Goal: Task Accomplishment & Management: Manage account settings

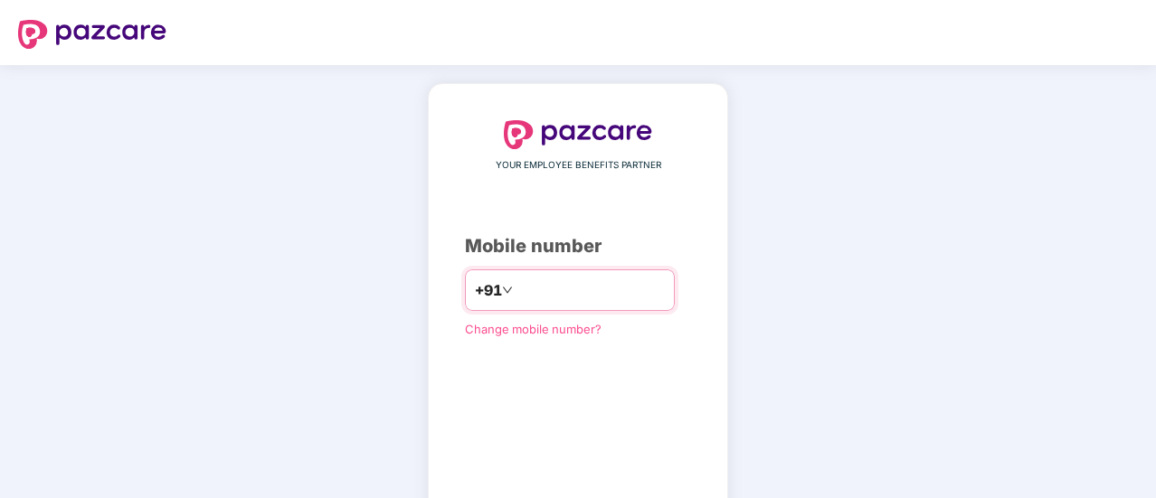
type input "**********"
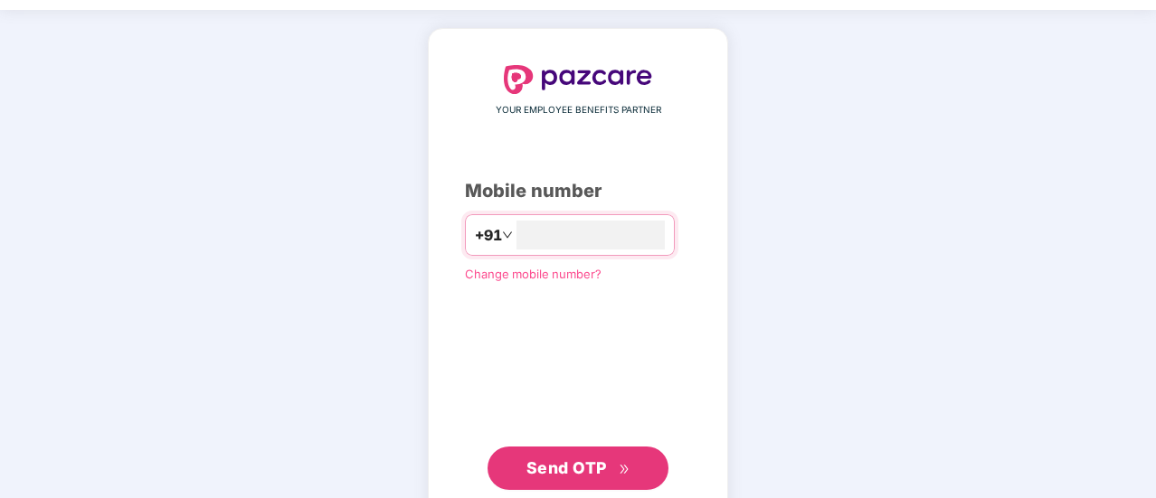
scroll to position [61, 0]
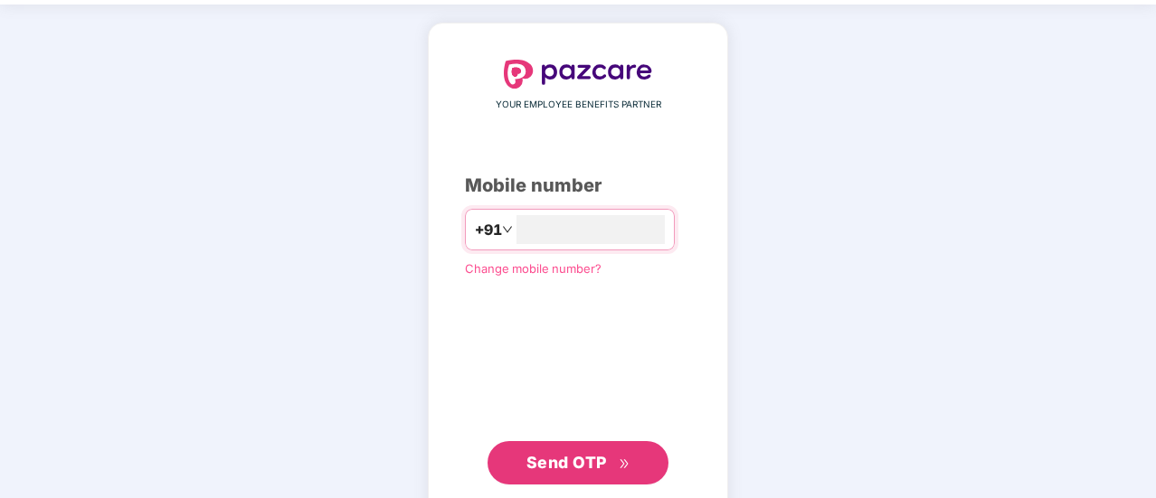
click at [606, 462] on span "Send OTP" at bounding box center [578, 462] width 104 height 25
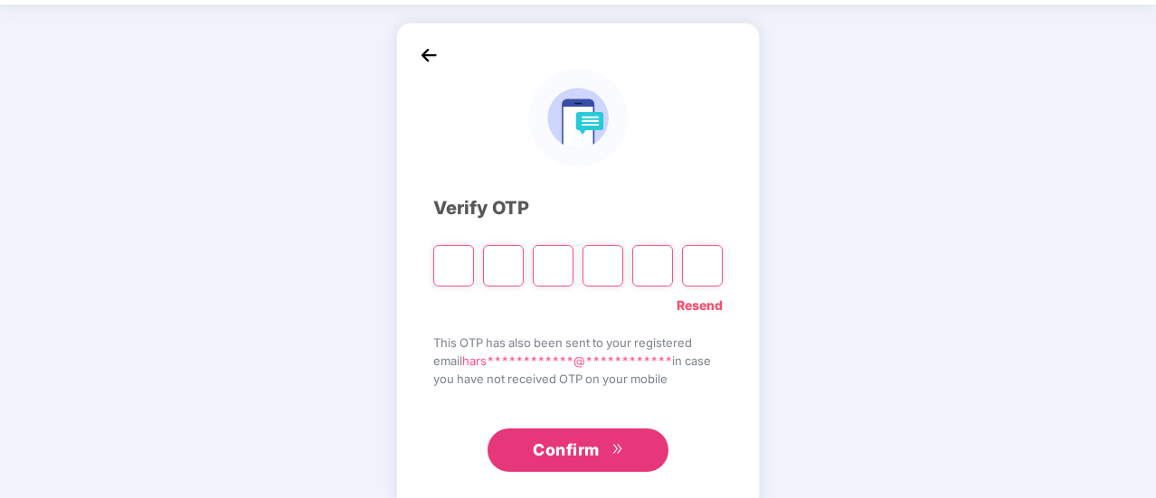
type input "*"
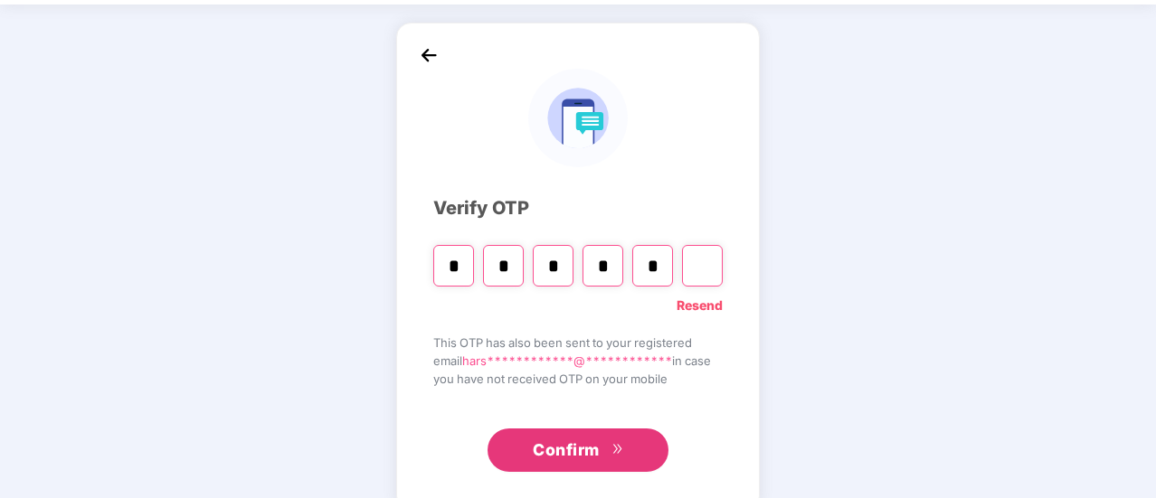
type input "*"
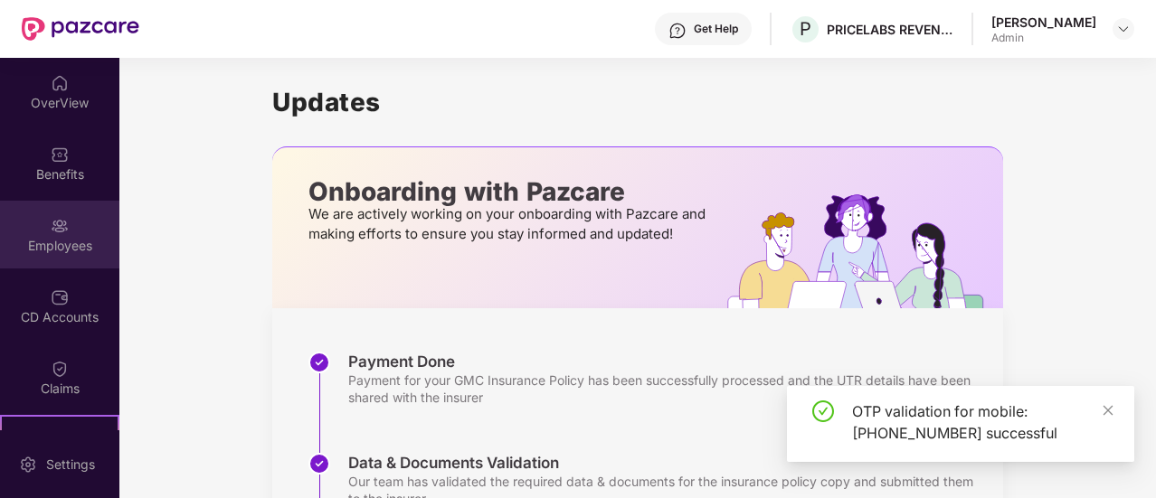
click at [40, 244] on div "Employees" at bounding box center [59, 246] width 119 height 18
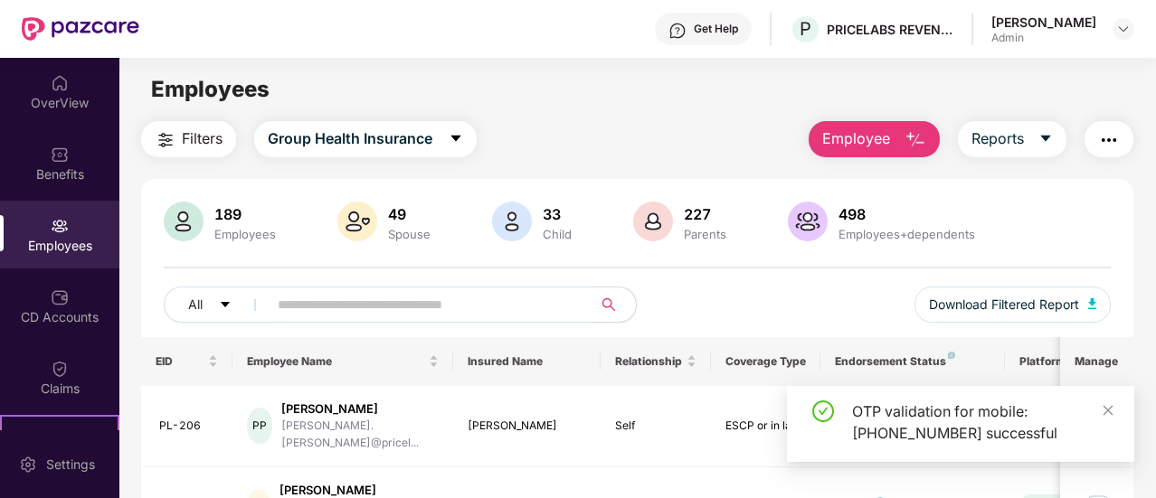
click at [885, 143] on span "Employee" at bounding box center [856, 139] width 68 height 23
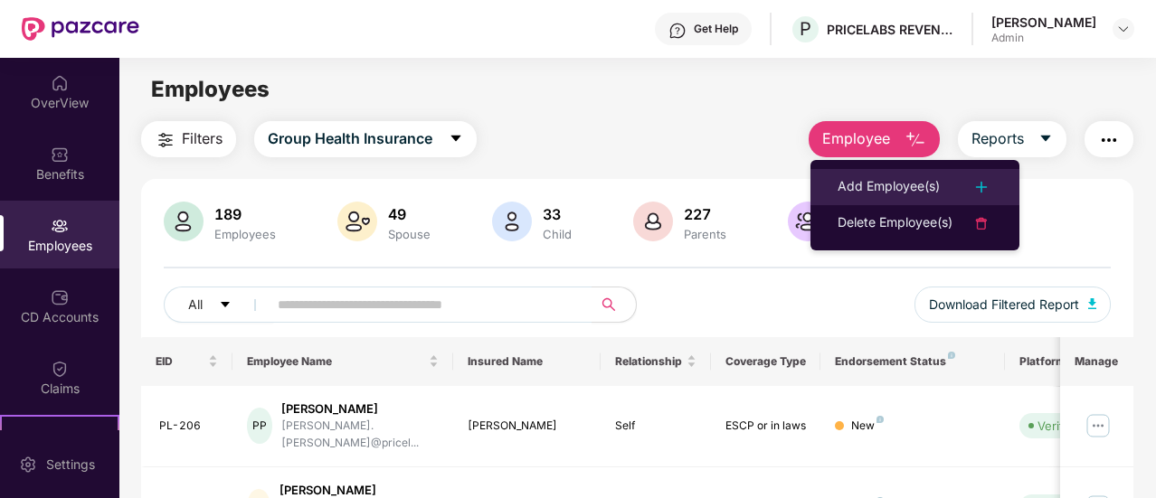
click at [899, 184] on div "Add Employee(s)" at bounding box center [888, 187] width 102 height 22
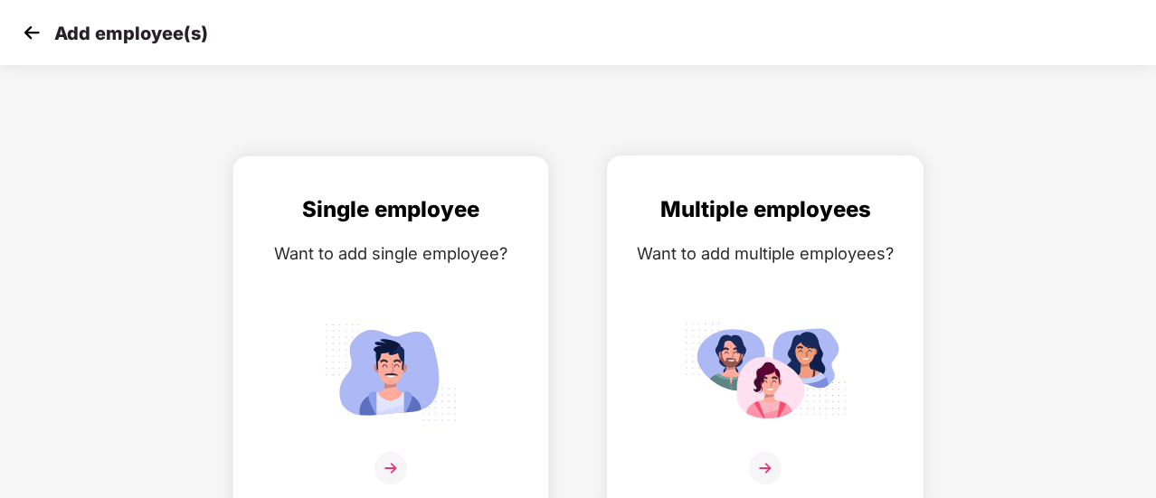
click at [736, 333] on img at bounding box center [765, 372] width 163 height 113
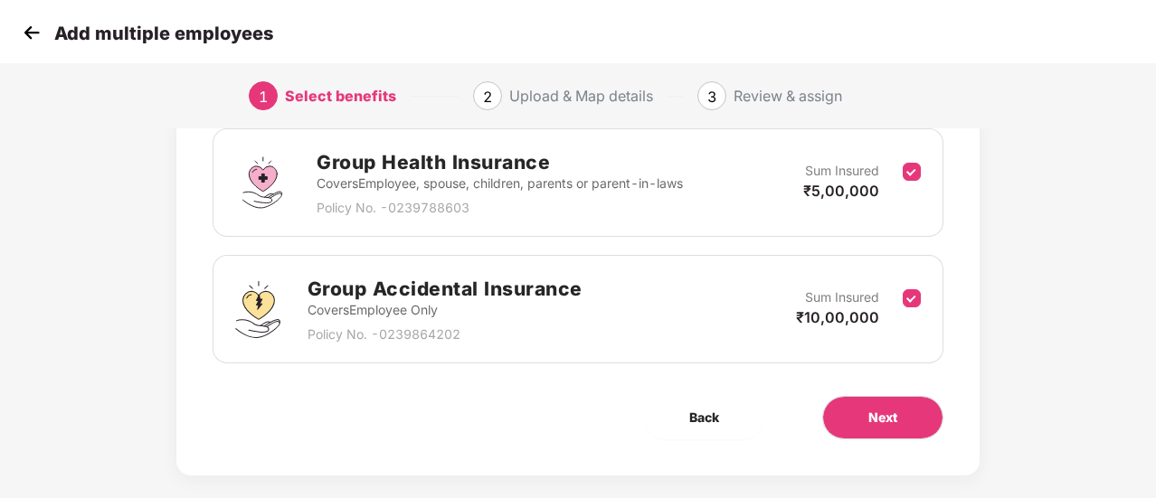
scroll to position [295, 0]
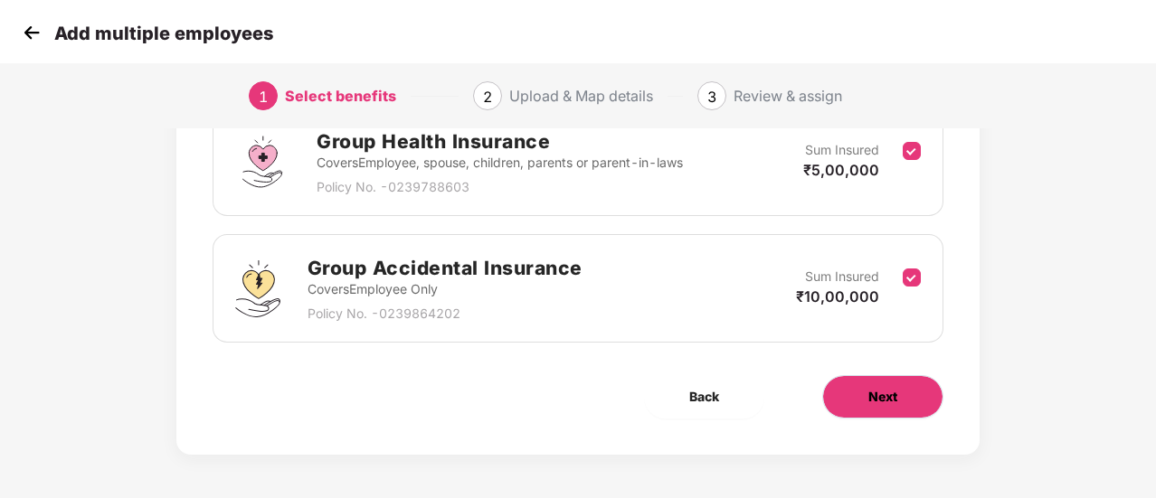
click at [850, 395] on button "Next" at bounding box center [882, 396] width 121 height 43
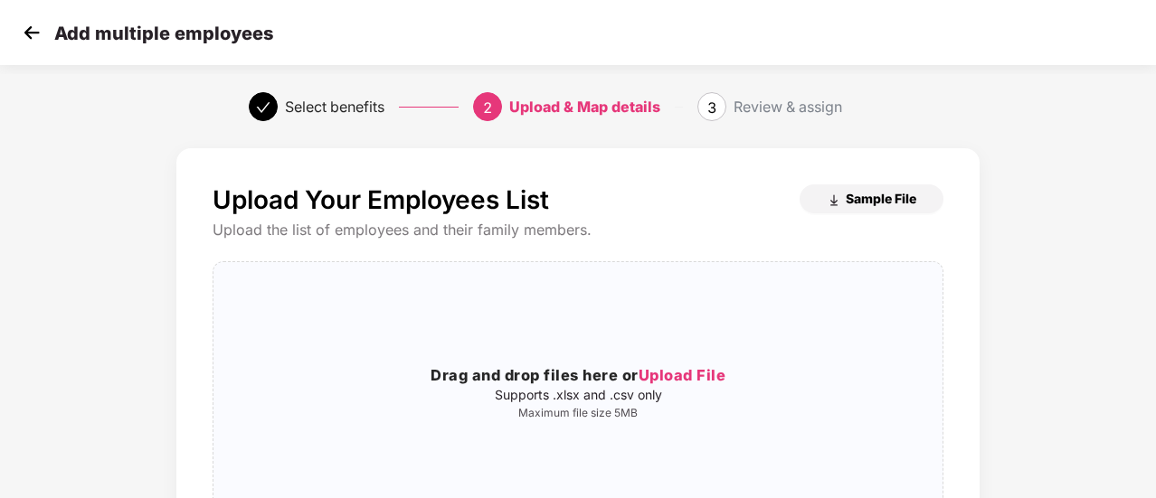
click at [871, 193] on span "Sample File" at bounding box center [881, 198] width 71 height 17
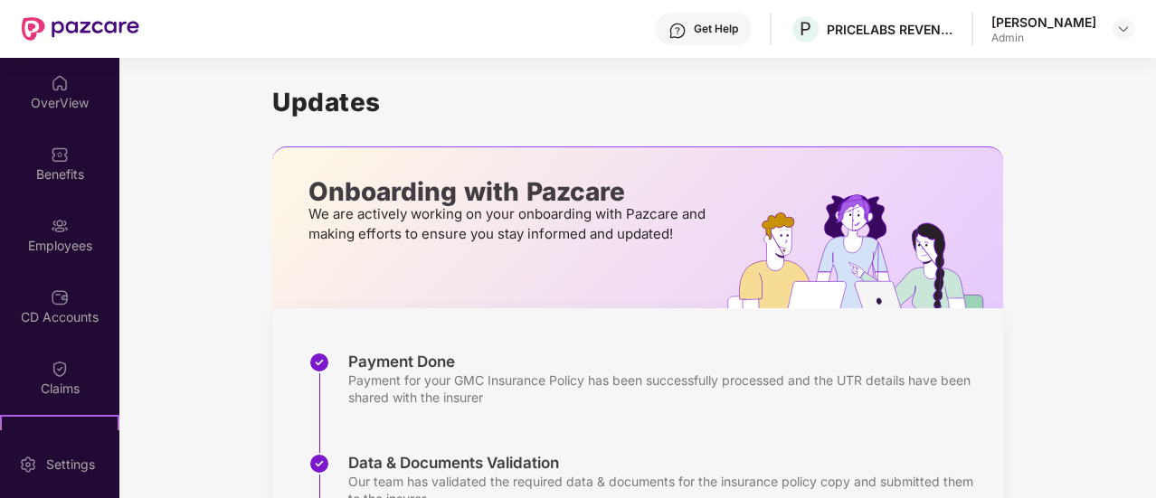
click at [1069, 27] on div "[PERSON_NAME]" at bounding box center [1043, 22] width 105 height 17
click at [1120, 28] on img at bounding box center [1123, 29] width 14 height 14
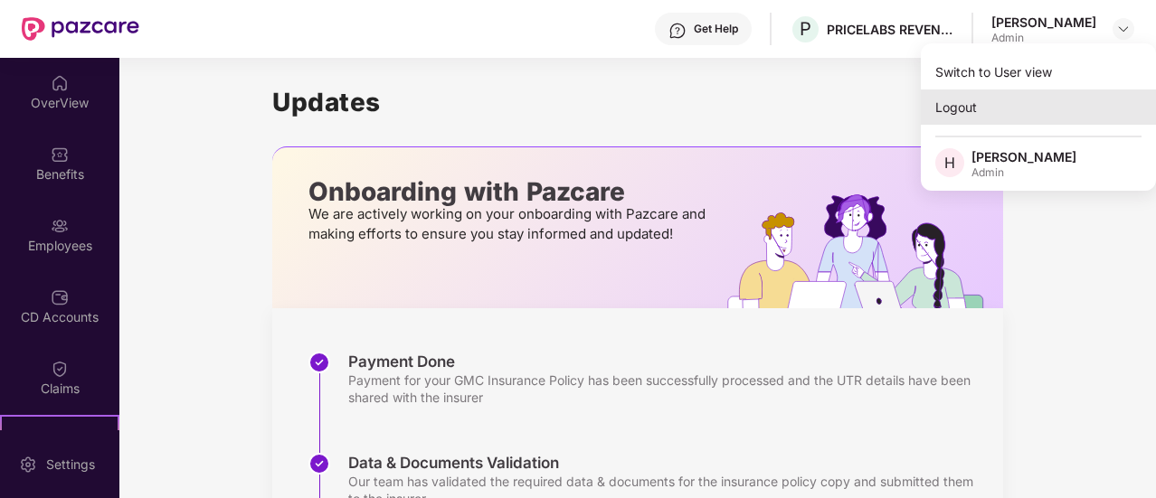
click at [964, 107] on div "Logout" at bounding box center [1038, 107] width 235 height 35
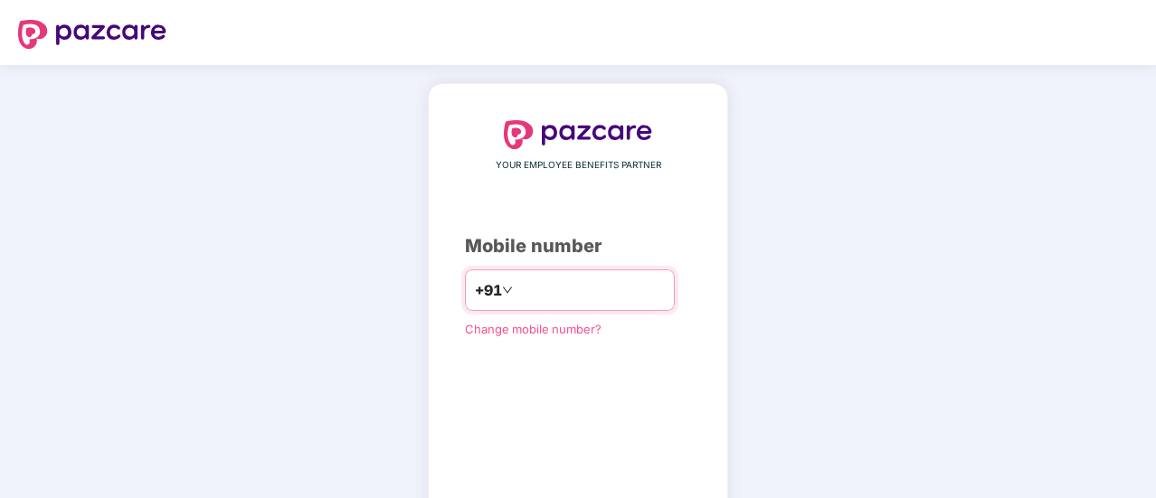
click at [593, 303] on div "+91" at bounding box center [570, 290] width 210 height 42
click at [544, 286] on input "number" at bounding box center [590, 290] width 148 height 29
type input "**********"
click at [857, 259] on div "**********" at bounding box center [578, 332] width 1156 height 534
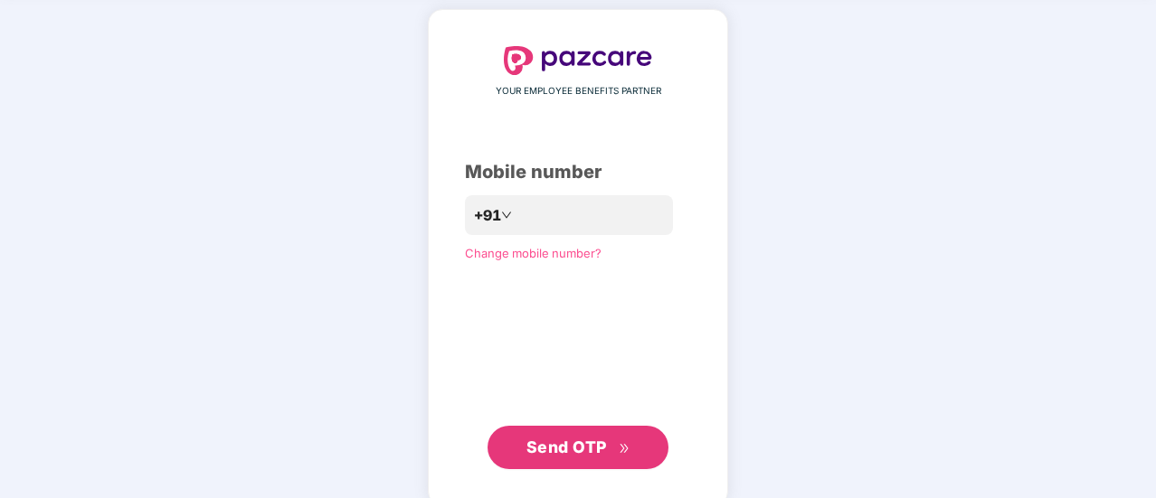
scroll to position [99, 0]
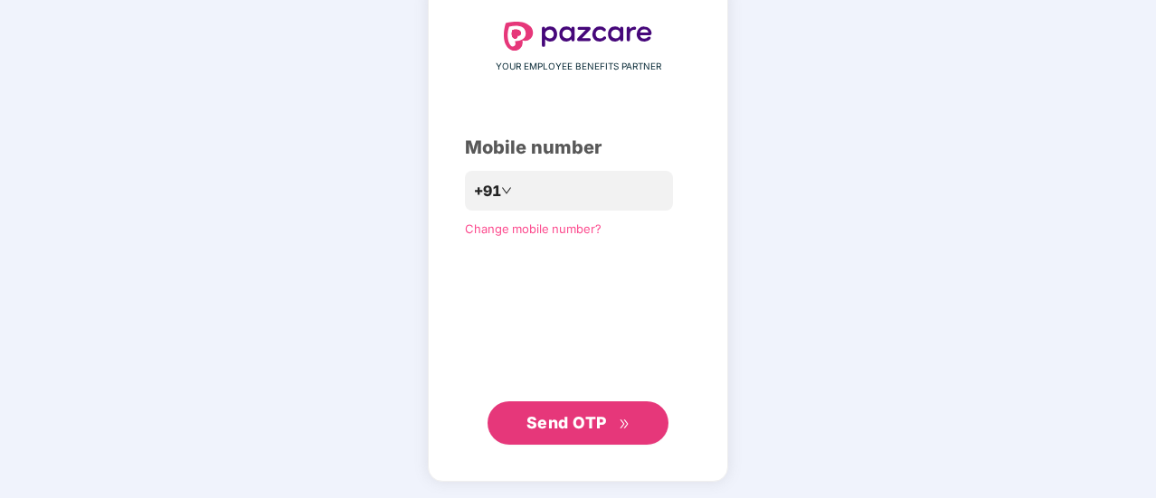
click at [606, 413] on span "Send OTP" at bounding box center [566, 422] width 80 height 19
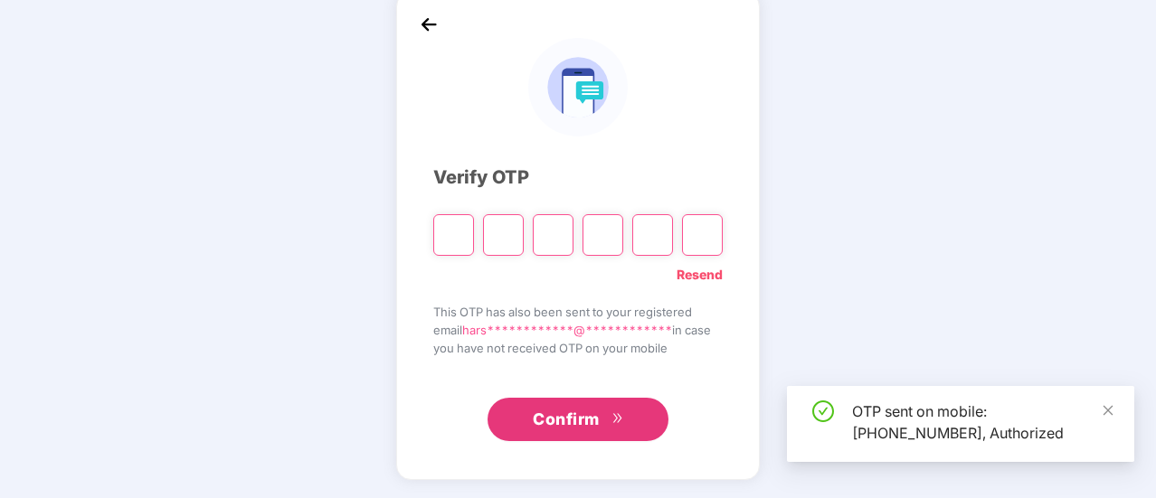
scroll to position [90, 0]
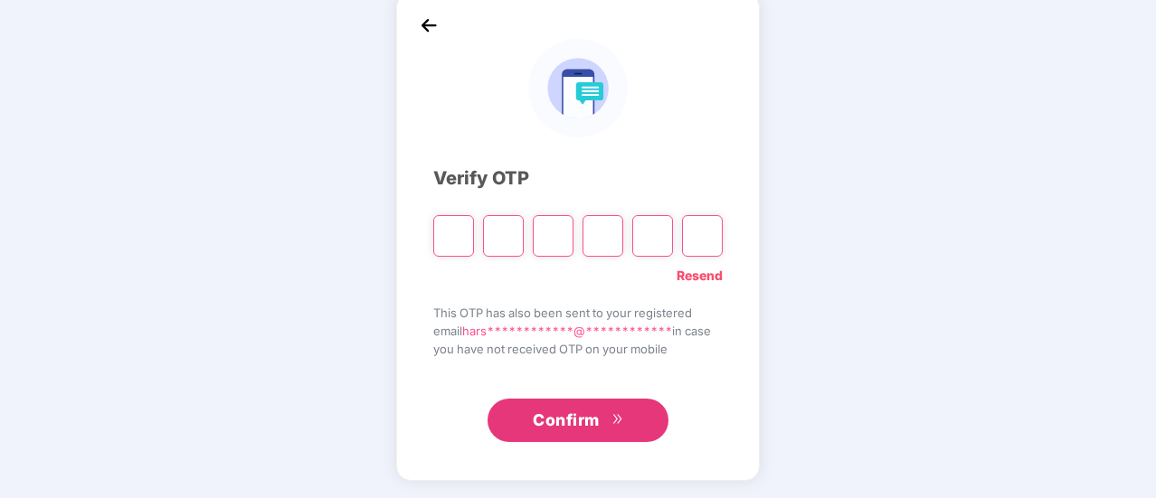
type input "*"
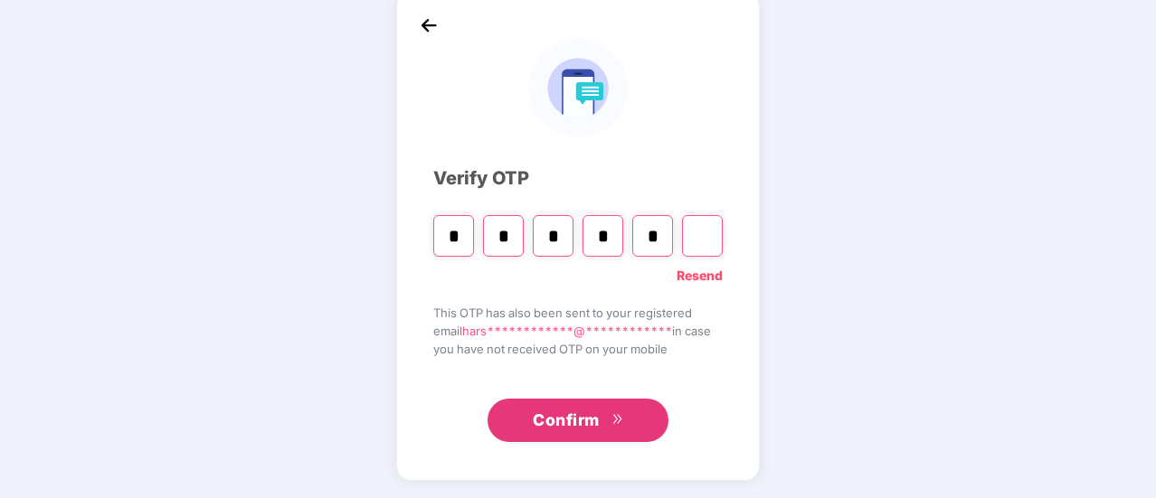
type input "*"
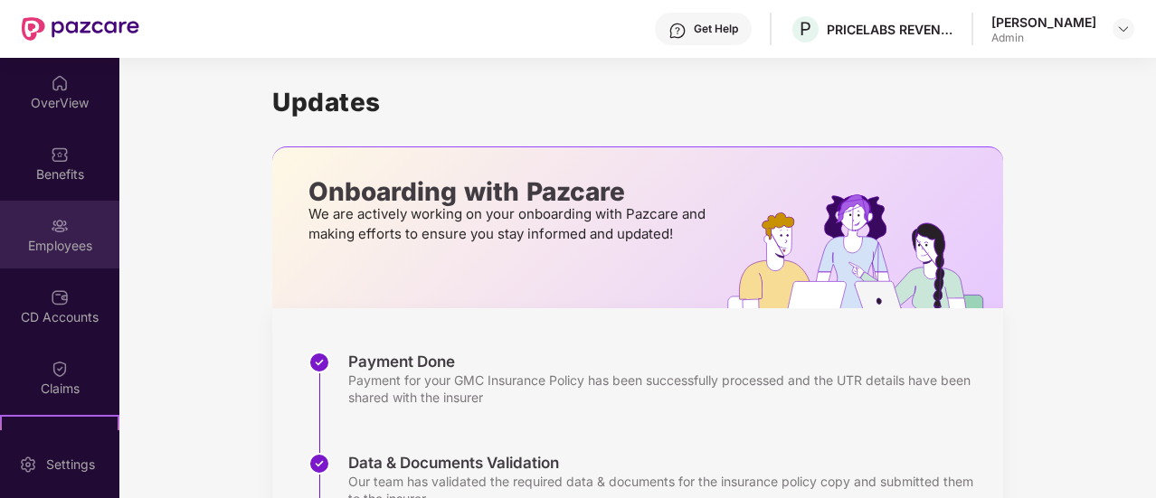
click at [60, 228] on img at bounding box center [60, 226] width 18 height 18
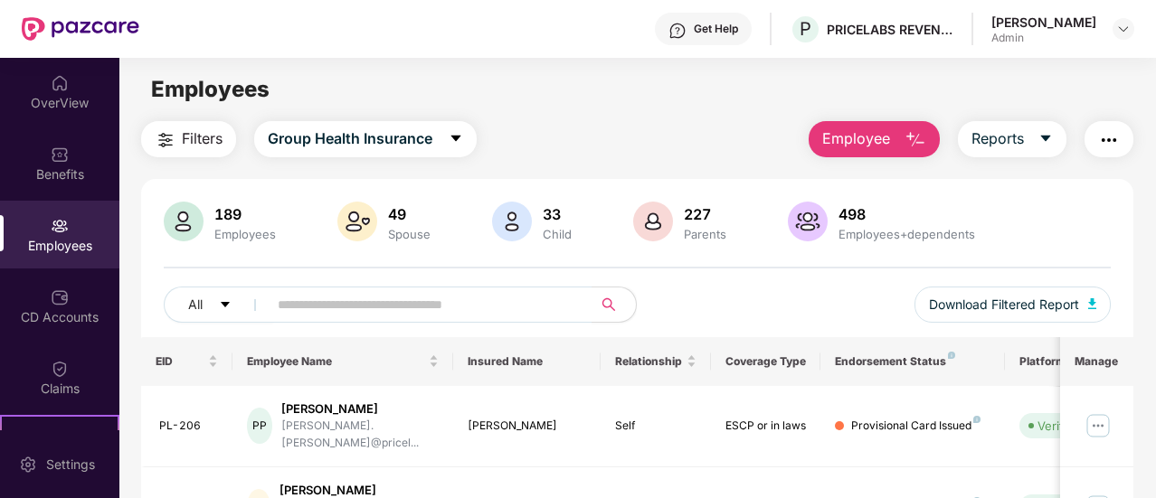
click at [921, 141] on img "button" at bounding box center [915, 140] width 22 height 22
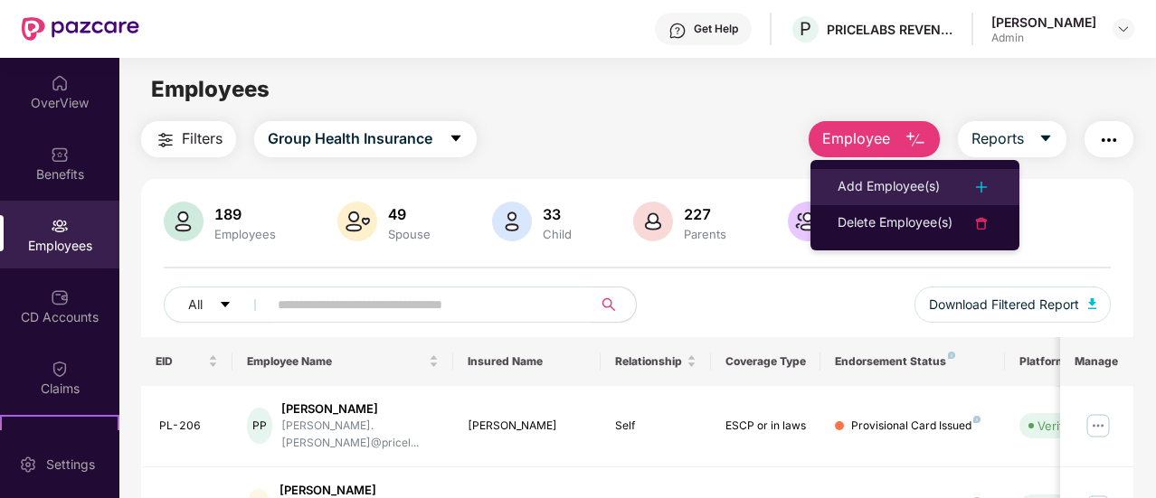
click at [962, 183] on div at bounding box center [972, 187] width 40 height 22
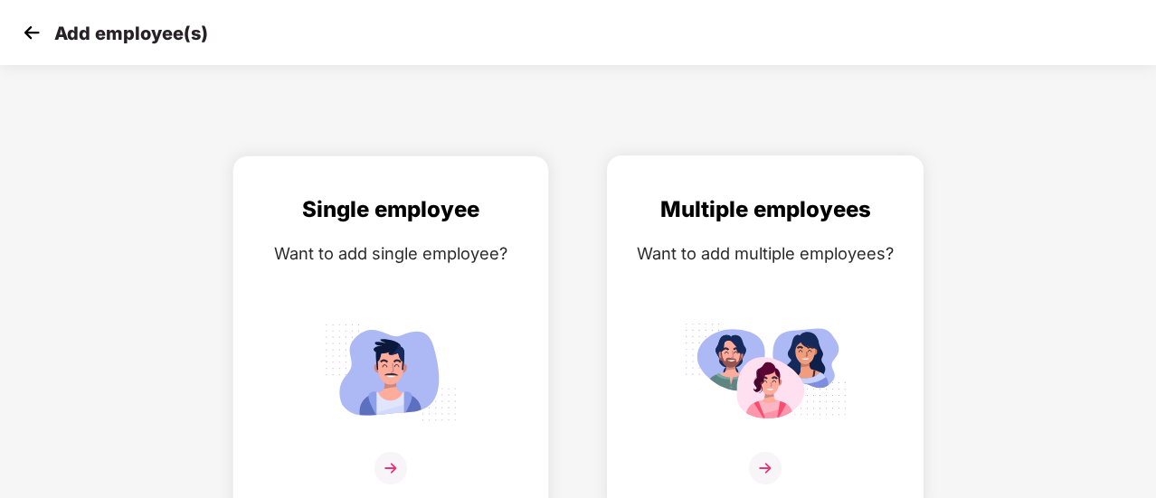
click at [766, 395] on img at bounding box center [765, 372] width 163 height 113
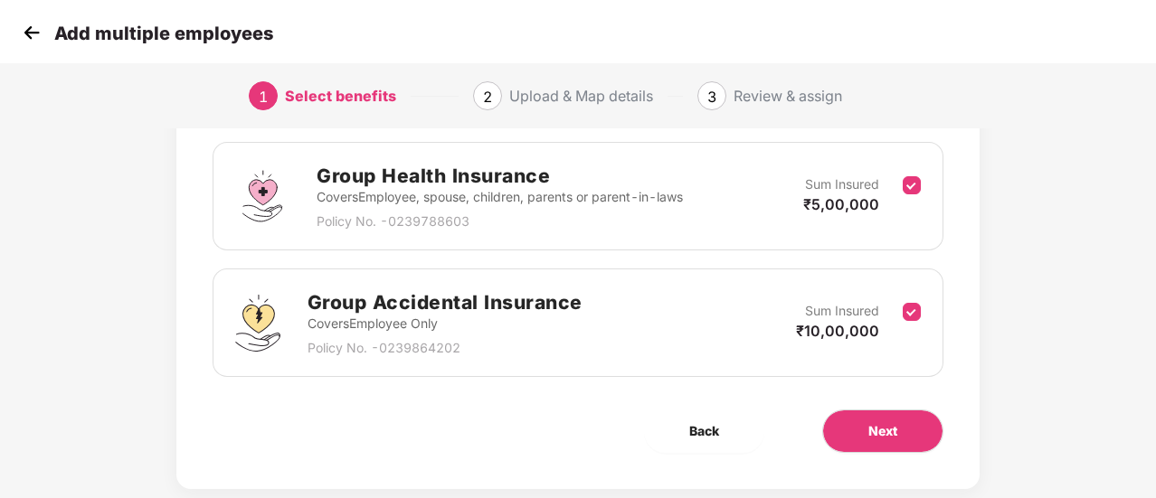
scroll to position [266, 0]
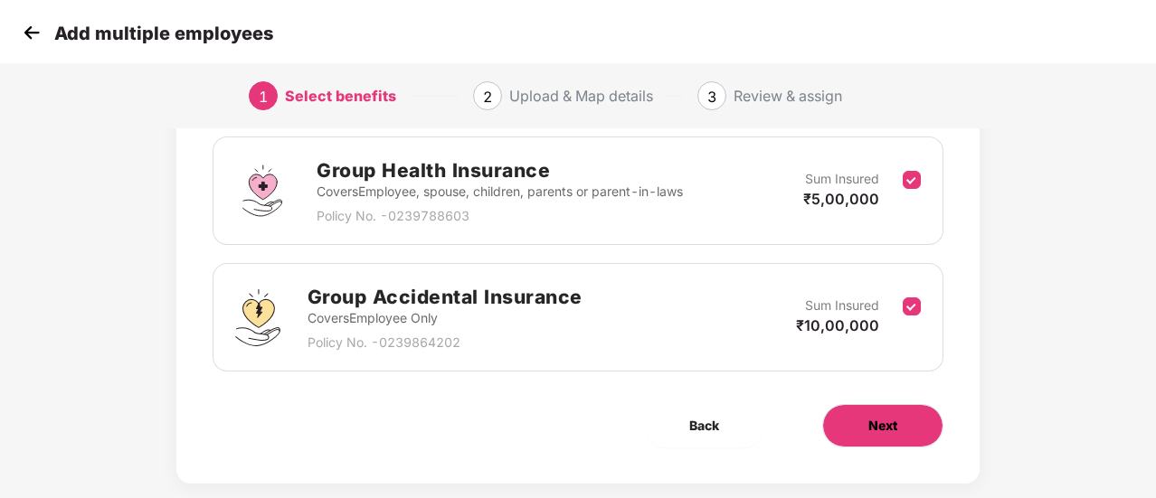
click at [868, 428] on span "Next" at bounding box center [882, 426] width 29 height 20
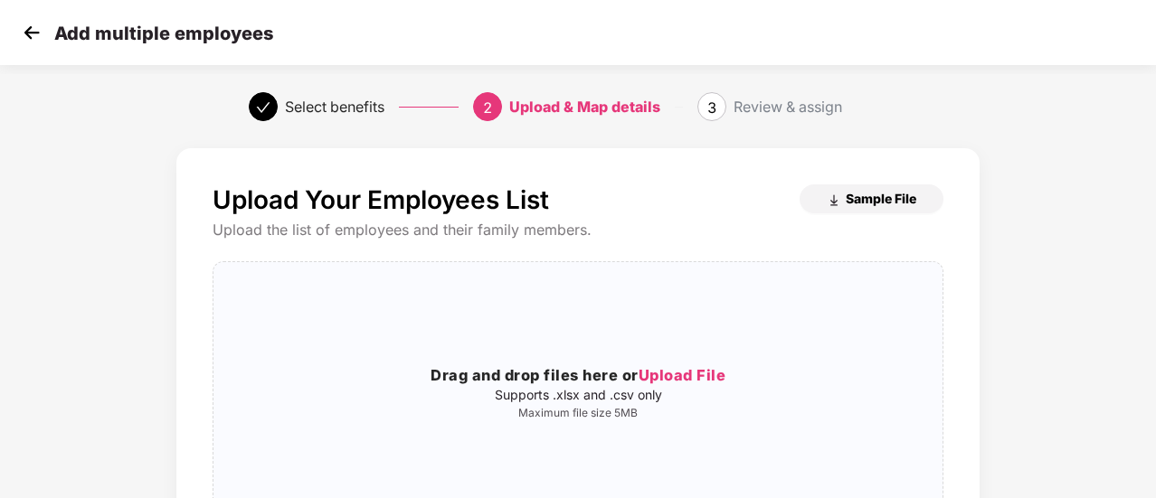
click at [883, 202] on span "Sample File" at bounding box center [881, 198] width 71 height 17
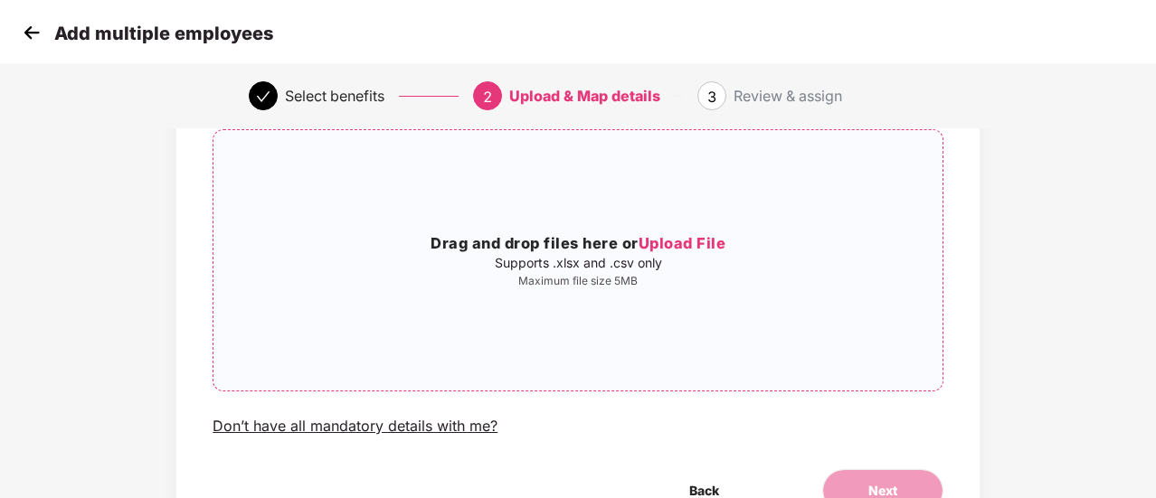
scroll to position [155, 0]
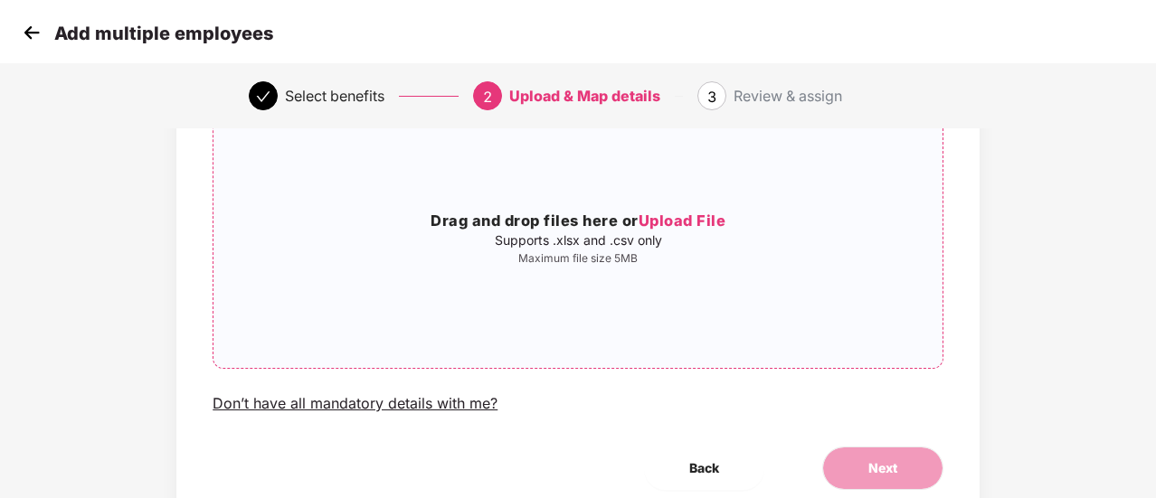
click at [664, 220] on span "Upload File" at bounding box center [682, 221] width 88 height 18
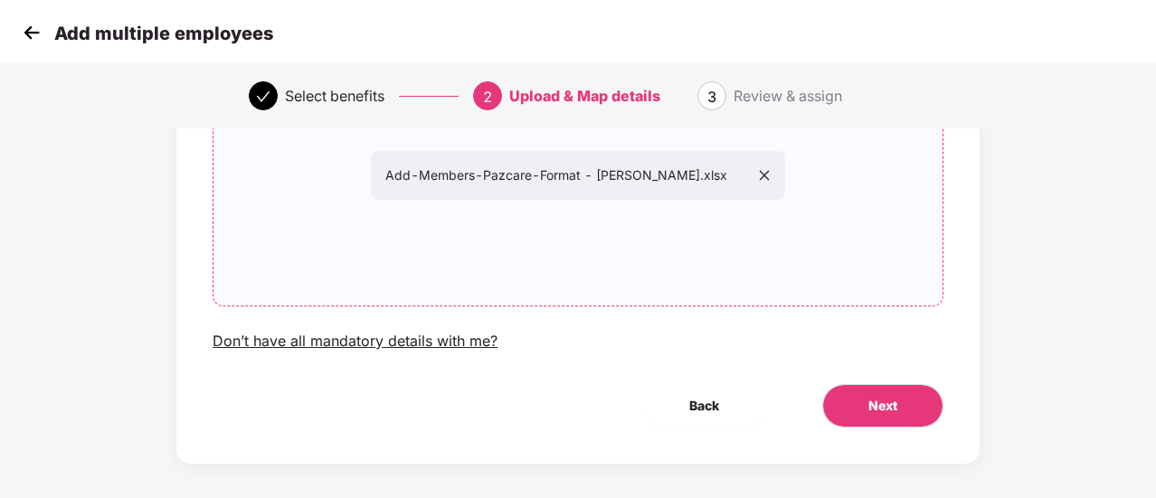
scroll to position [228, 0]
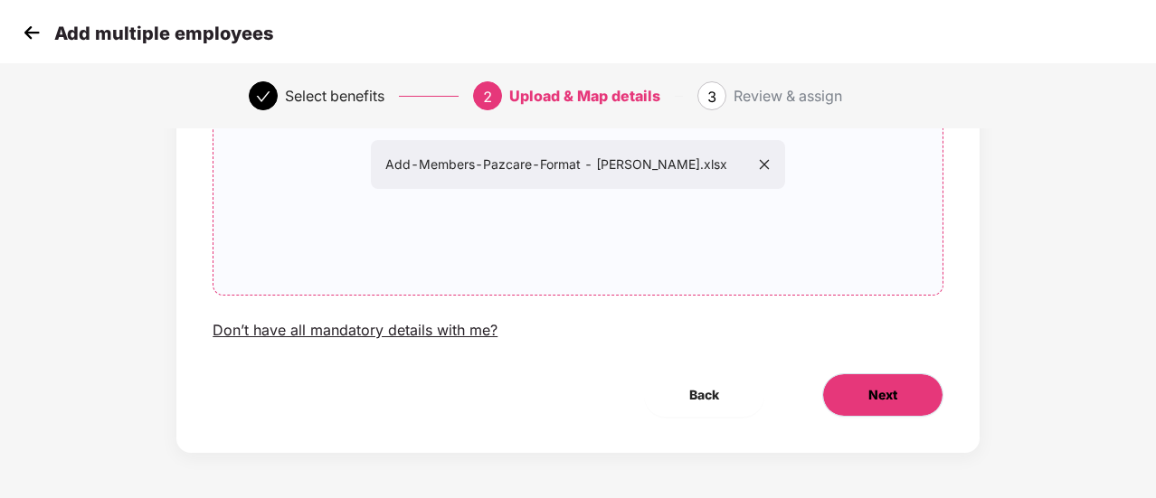
click at [872, 403] on span "Next" at bounding box center [882, 395] width 29 height 20
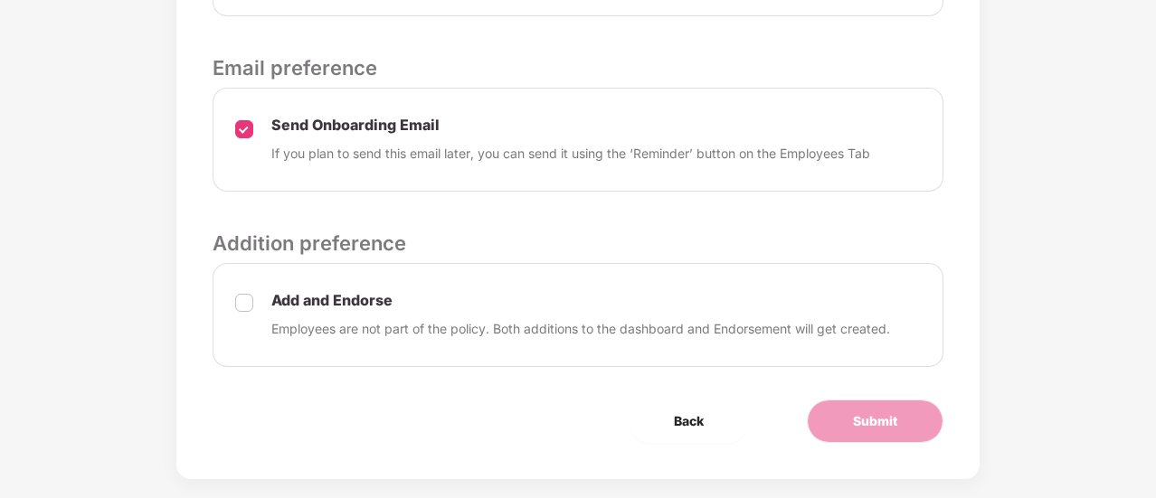
scroll to position [828, 0]
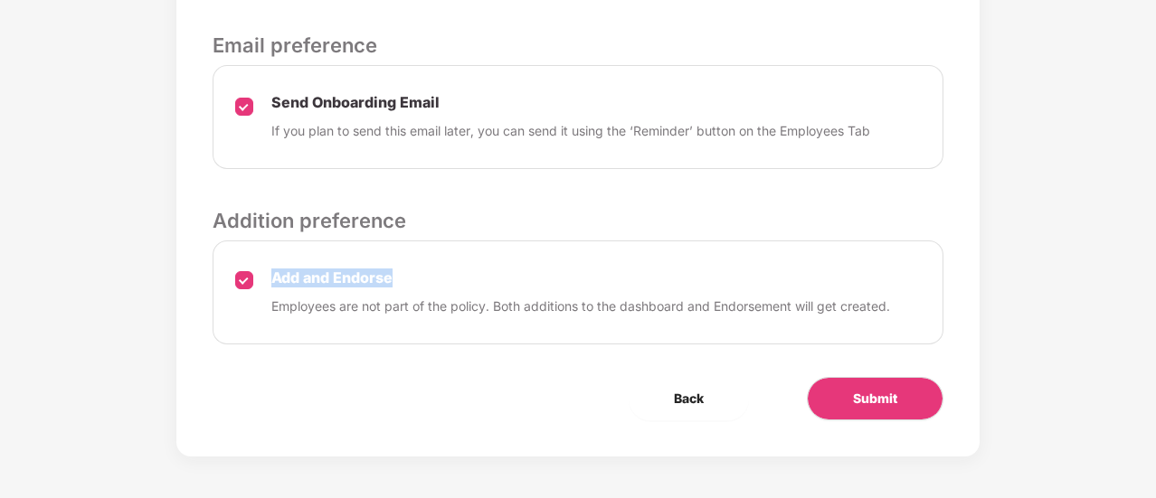
drag, startPoint x: 269, startPoint y: 269, endPoint x: 414, endPoint y: 279, distance: 145.0
click at [414, 279] on div "Add and Endorse Employees are not part of the policy. Both additions to the das…" at bounding box center [578, 293] width 731 height 104
click at [868, 401] on span "Submit" at bounding box center [875, 399] width 44 height 20
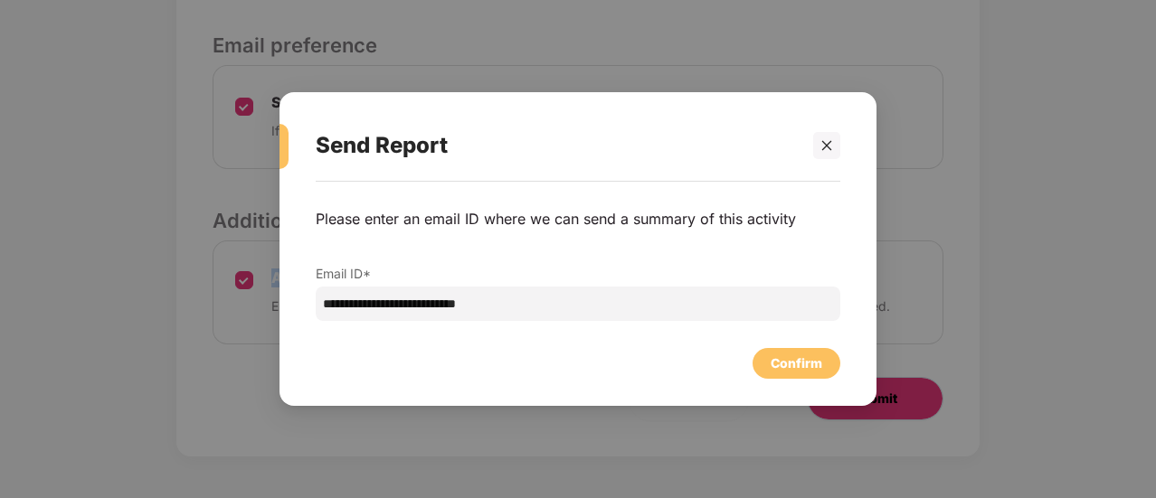
scroll to position [0, 0]
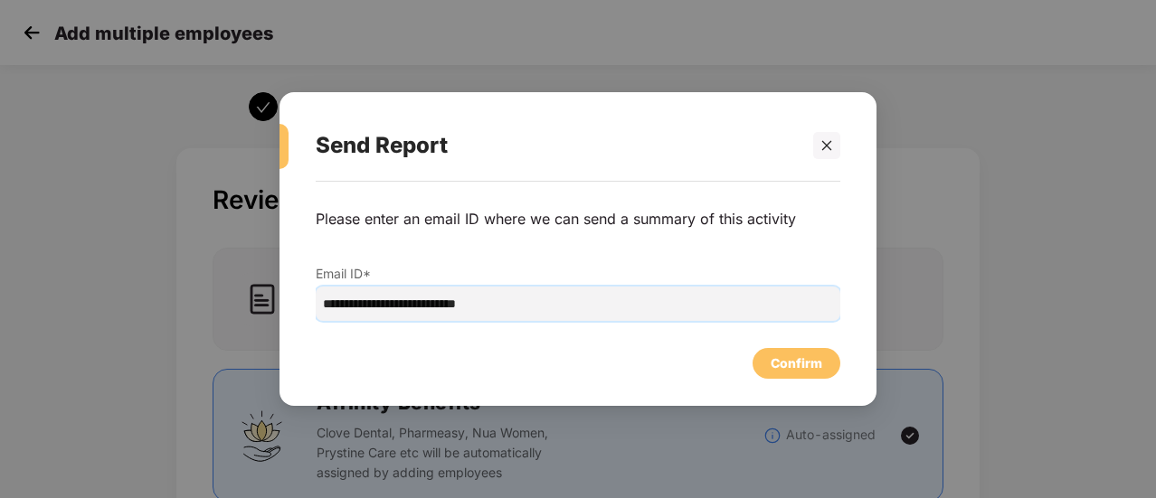
click at [573, 303] on input "**********" at bounding box center [578, 304] width 525 height 34
click at [767, 363] on div "Confirm" at bounding box center [796, 363] width 88 height 31
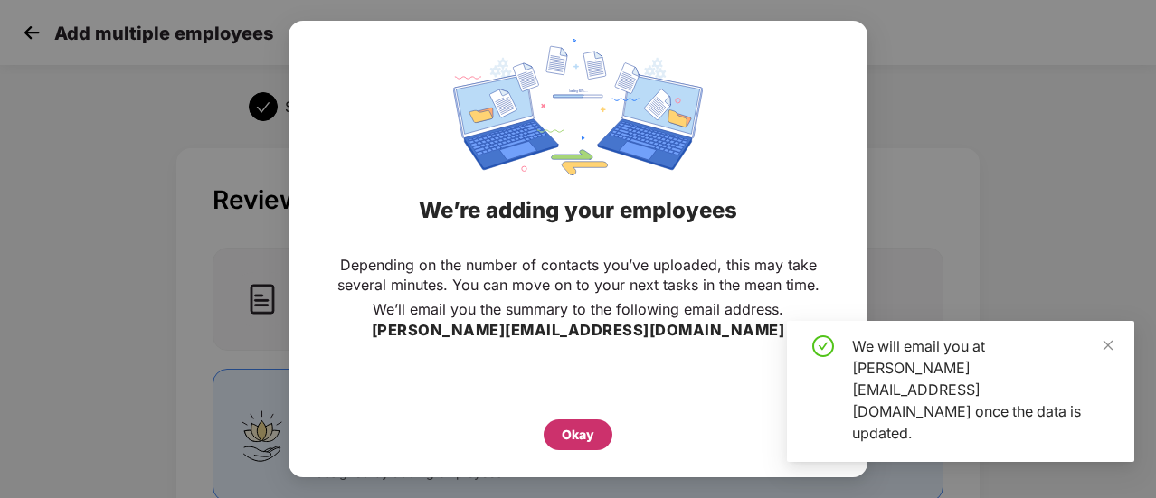
click at [585, 435] on div "Okay" at bounding box center [578, 435] width 33 height 20
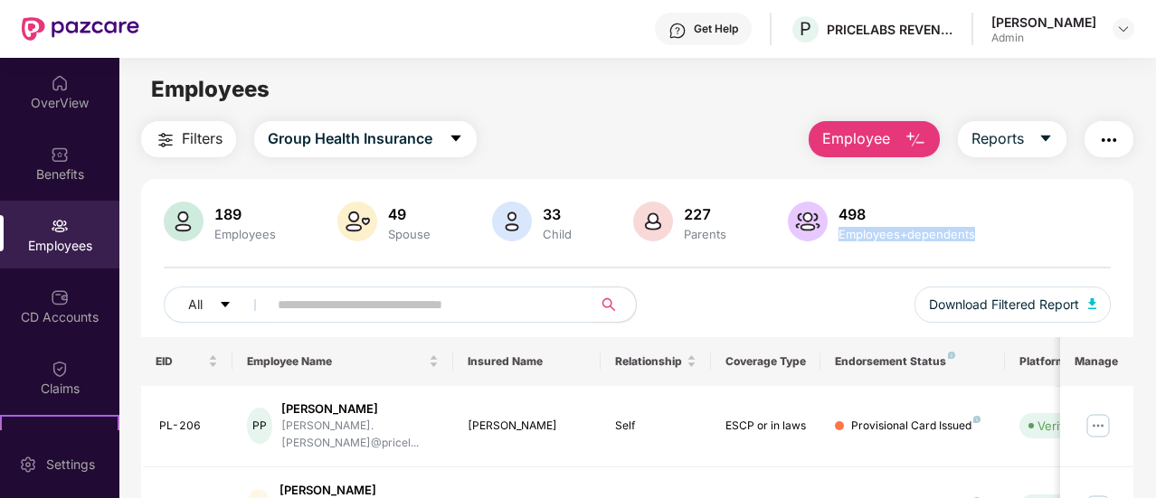
drag, startPoint x: 1151, startPoint y: 211, endPoint x: 1156, endPoint y: 235, distance: 24.8
click at [1155, 235] on html "Get Help P PRICELABS REVENUE SOLUTIONS PRIVATE LIMITED Harshita Kaushik Admin O…" at bounding box center [578, 249] width 1156 height 498
click at [695, 292] on div "All Download Filtered Report" at bounding box center [637, 312] width 947 height 51
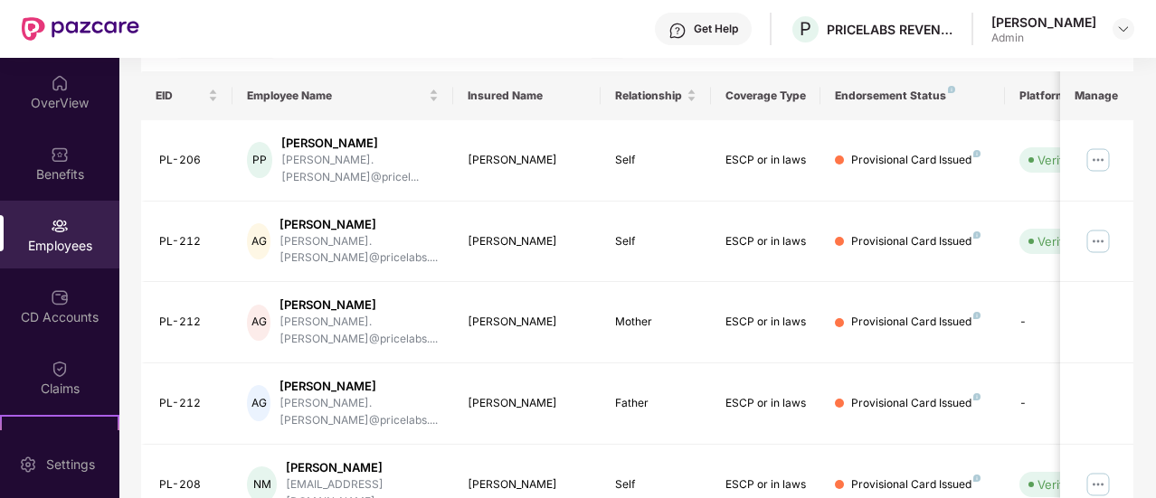
scroll to position [267, 0]
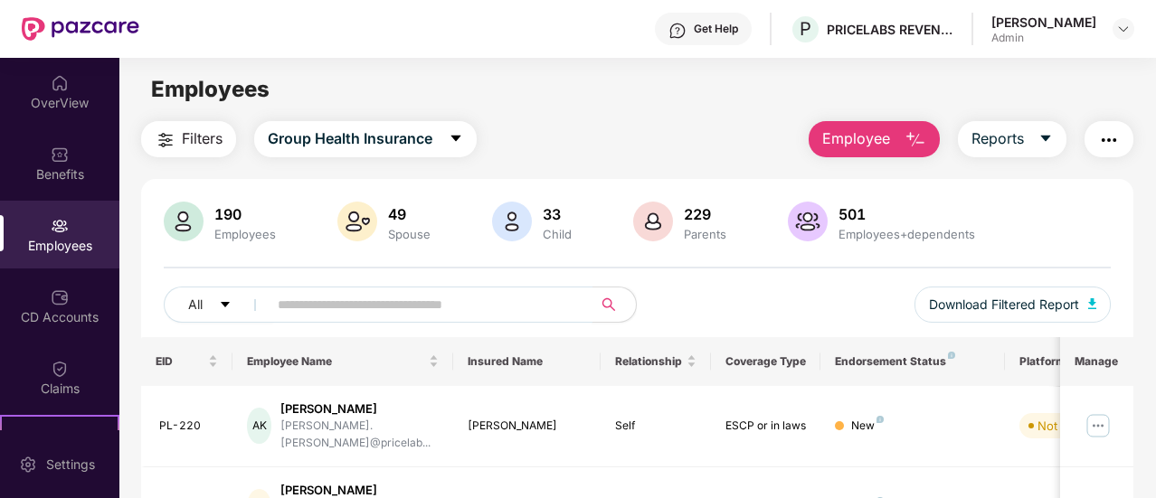
click at [468, 305] on input "text" at bounding box center [423, 304] width 290 height 27
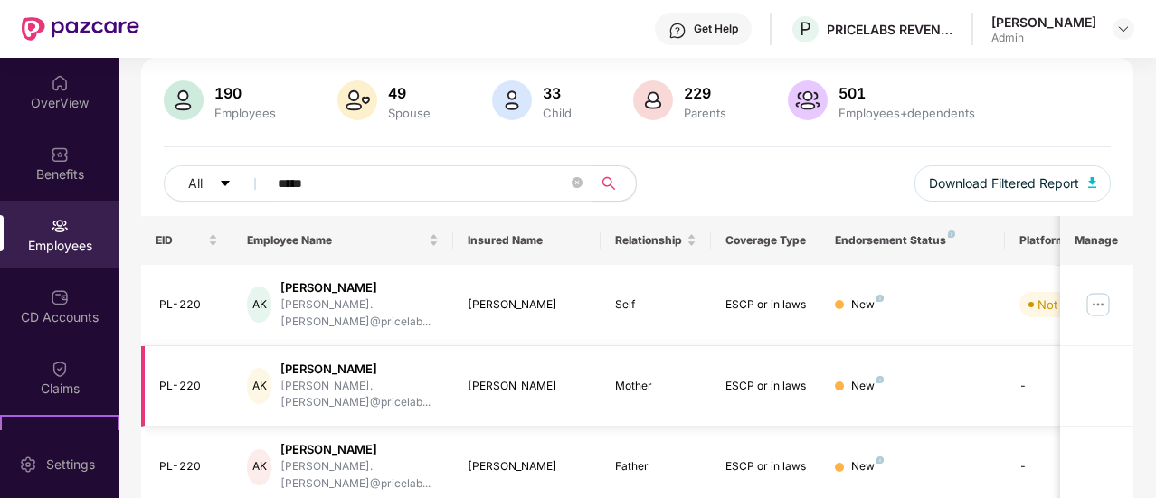
scroll to position [118, 0]
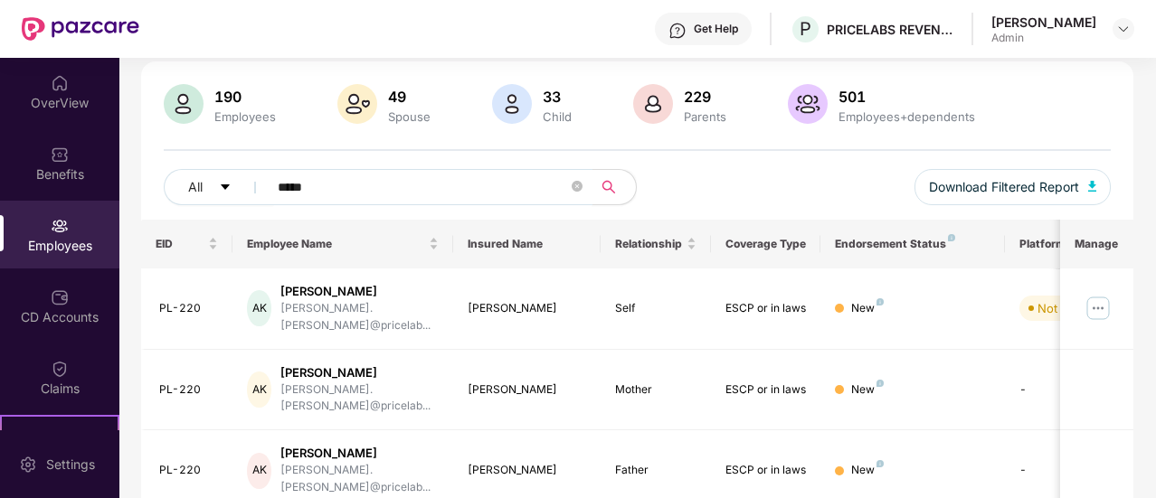
type input "*****"
click at [33, 232] on div "Employees" at bounding box center [59, 235] width 119 height 68
click at [61, 100] on div "OverView" at bounding box center [59, 103] width 119 height 18
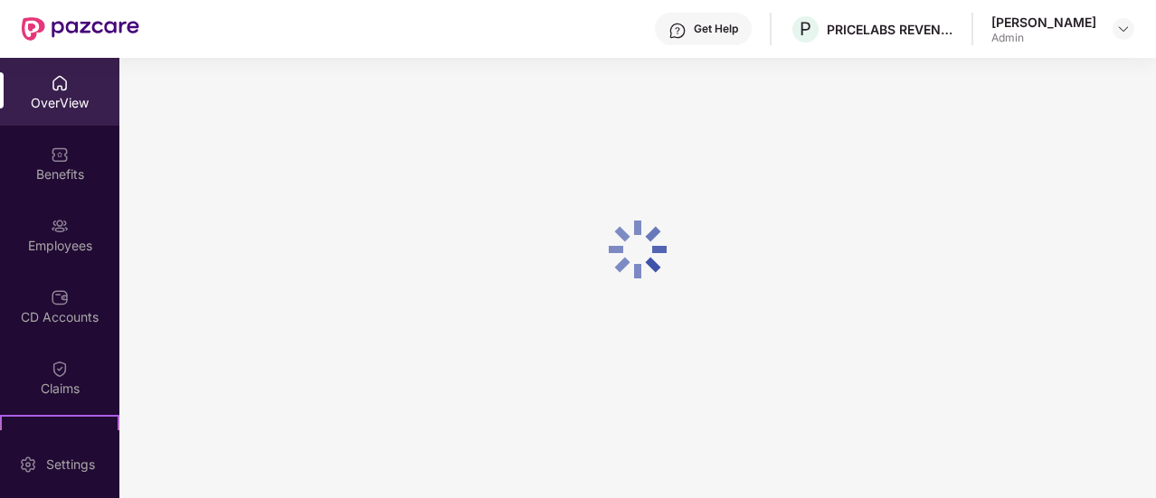
scroll to position [58, 0]
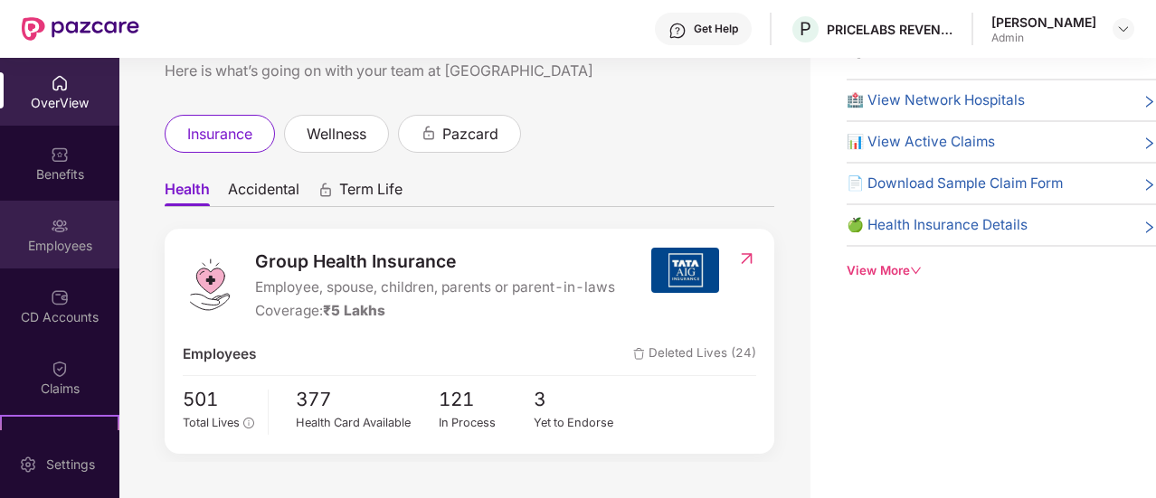
click at [53, 232] on img at bounding box center [60, 226] width 18 height 18
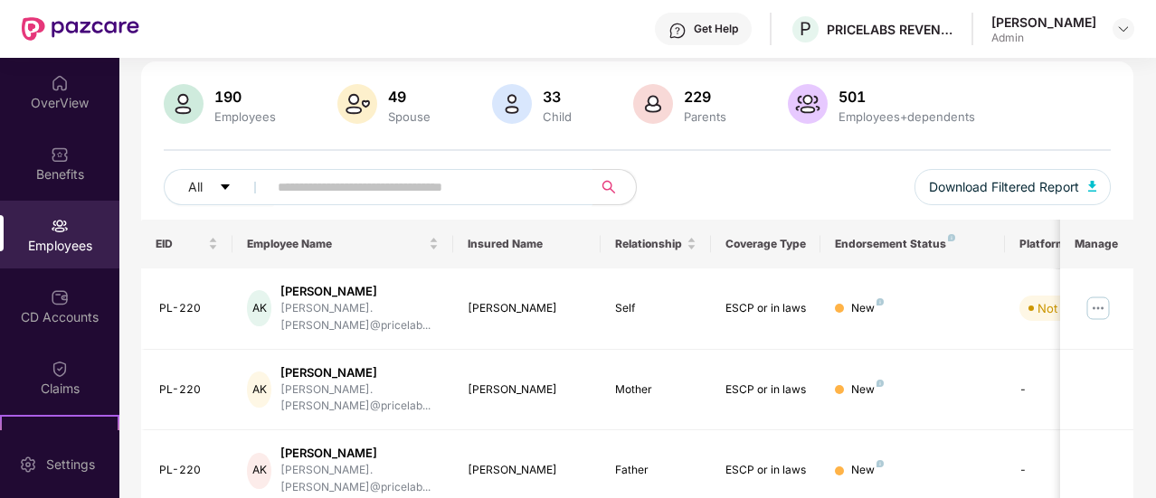
click at [422, 185] on input "text" at bounding box center [423, 187] width 290 height 27
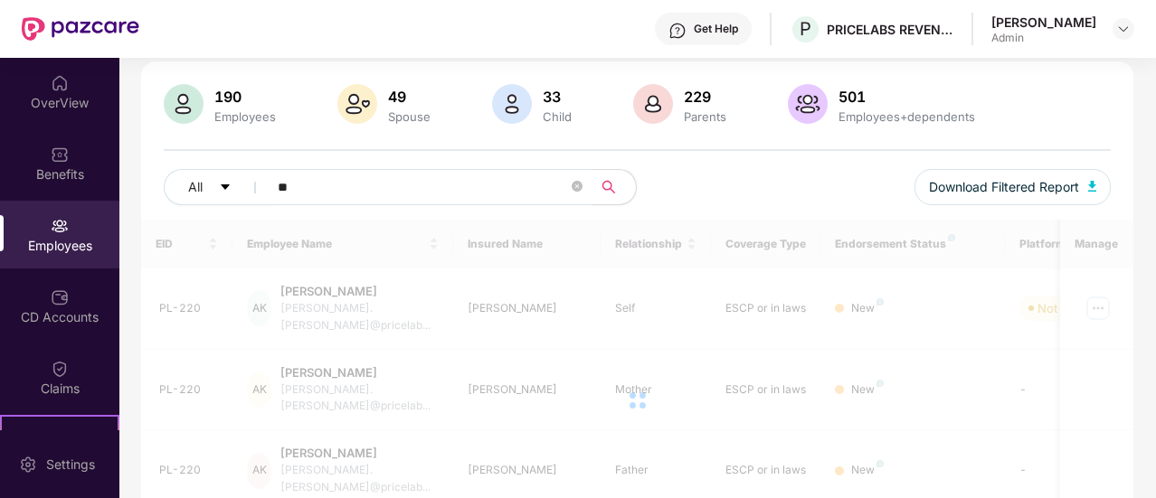
type input "*"
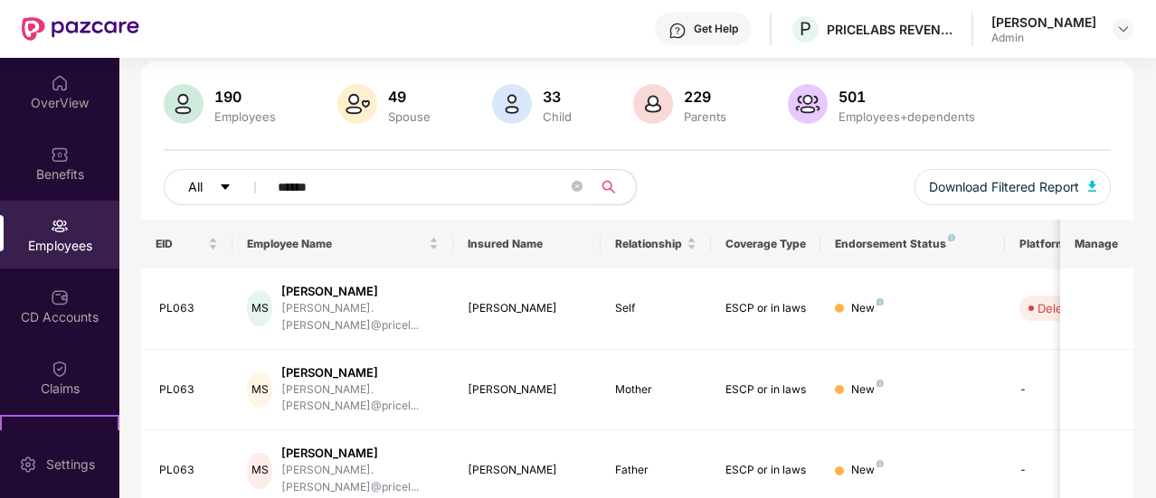
drag, startPoint x: 335, startPoint y: 178, endPoint x: 229, endPoint y: 190, distance: 106.5
click at [229, 190] on div "All ******" at bounding box center [401, 187] width 474 height 36
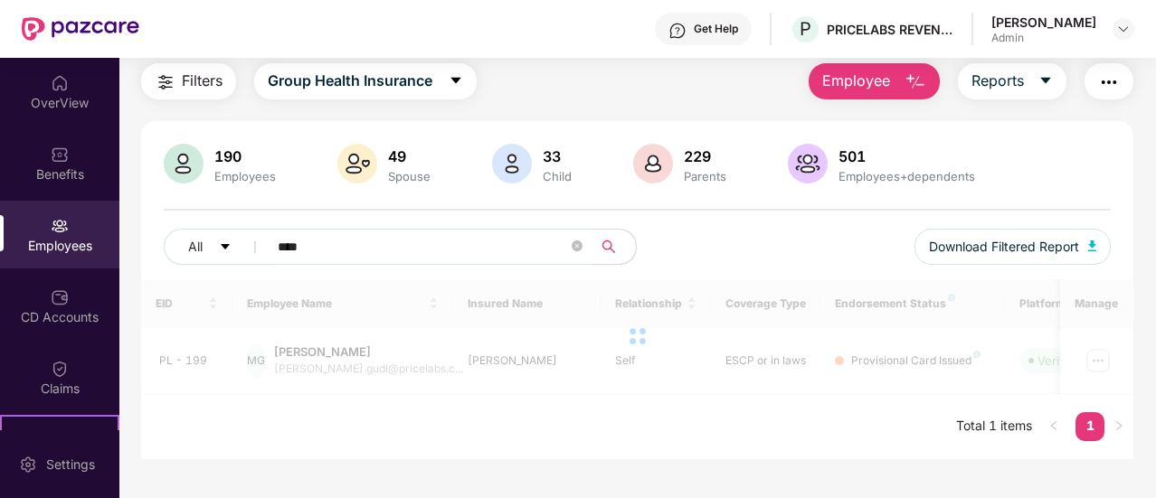
scroll to position [58, 0]
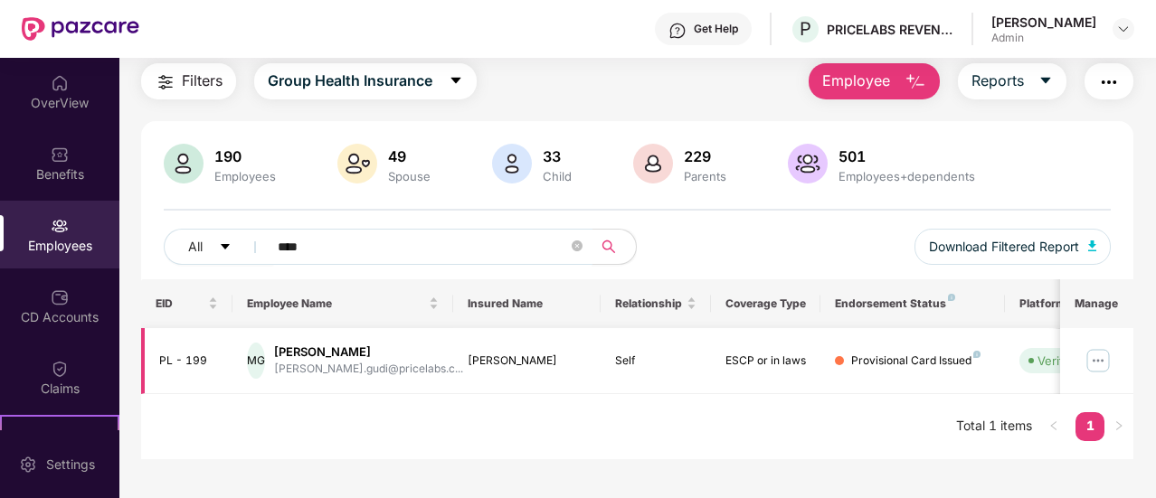
type input "****"
click at [1101, 361] on img at bounding box center [1097, 360] width 29 height 29
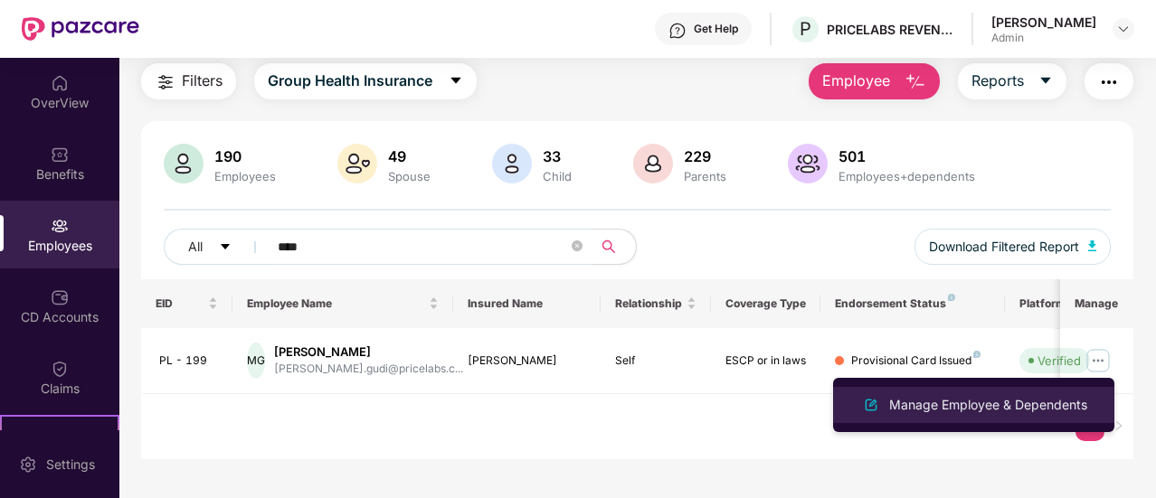
click at [1030, 402] on div "Manage Employee & Dependents" at bounding box center [987, 405] width 205 height 20
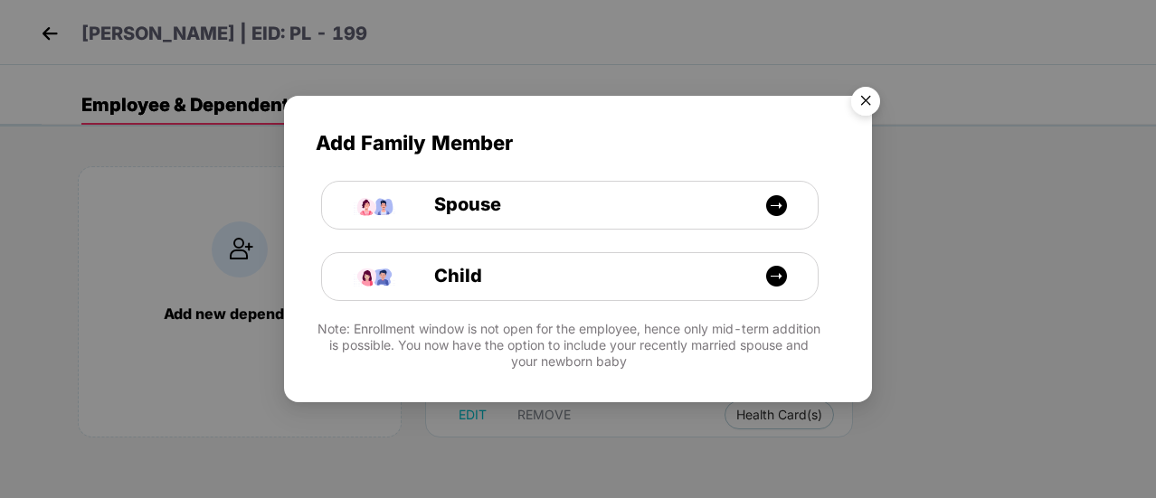
click at [868, 95] on img "Close" at bounding box center [865, 104] width 51 height 51
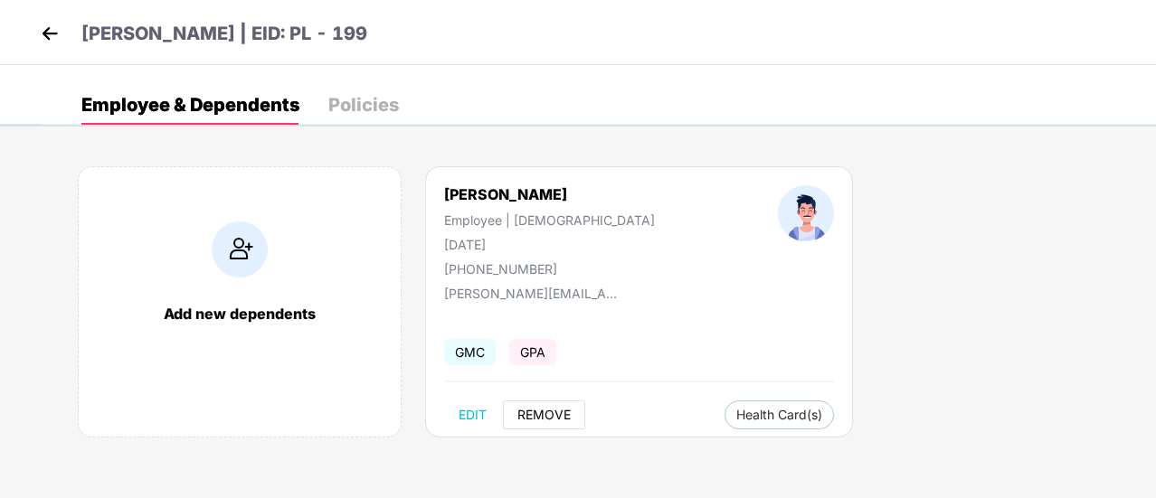
click at [546, 411] on span "REMOVE" at bounding box center [543, 415] width 53 height 14
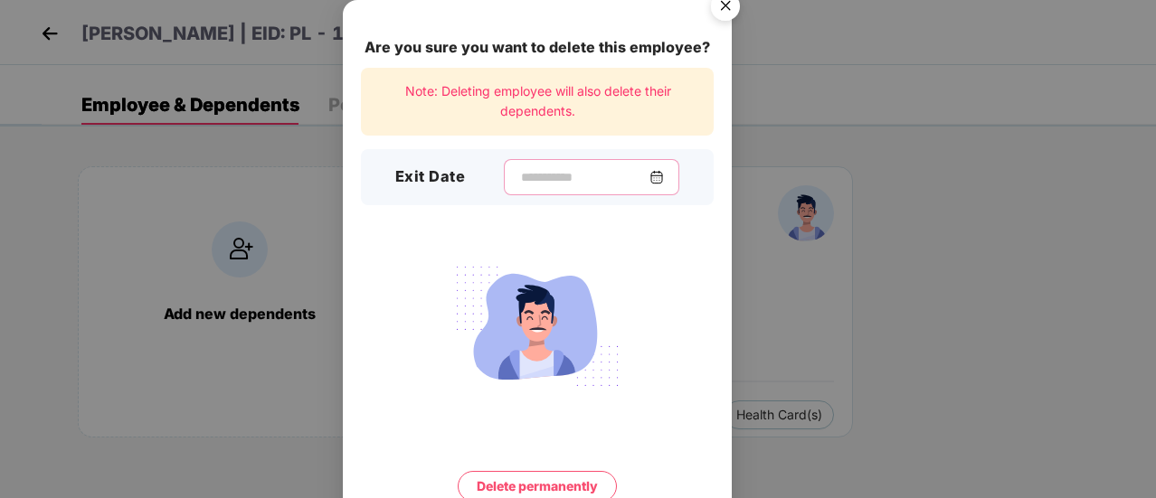
click at [558, 174] on input at bounding box center [584, 177] width 130 height 19
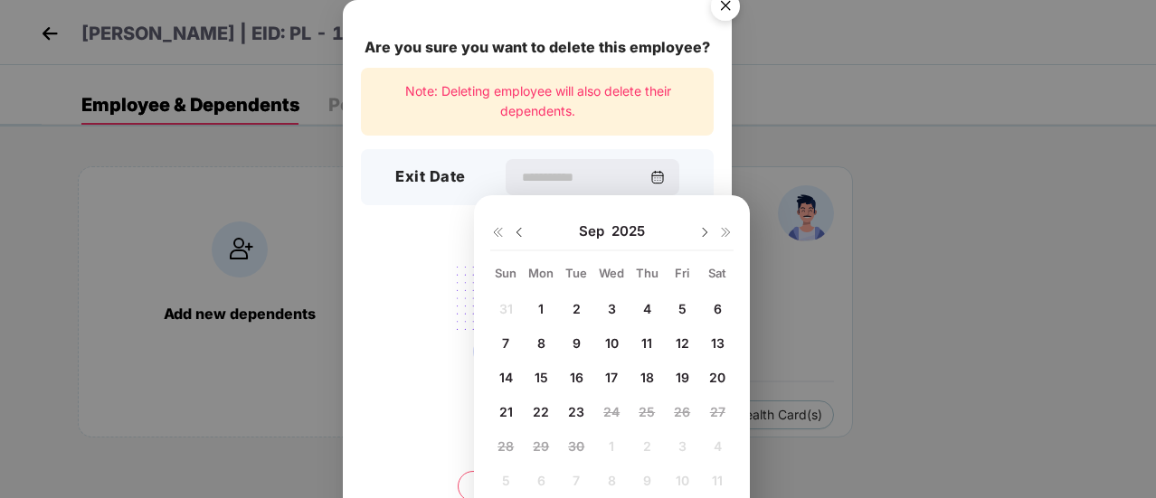
click at [841, 199] on div "Are you sure you want to delete this employee? Note: Deleting employee will als…" at bounding box center [578, 249] width 1156 height 498
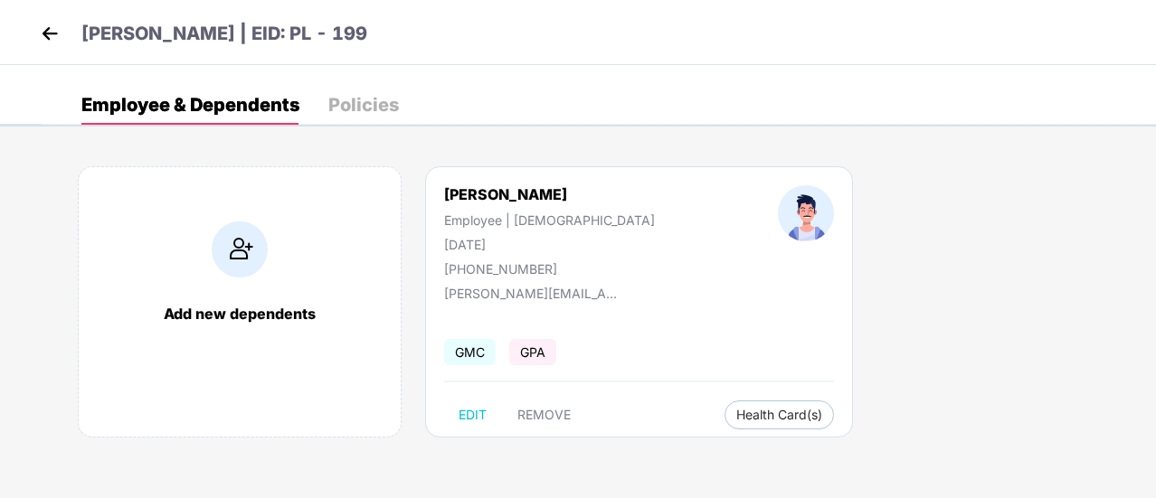
click at [47, 31] on img at bounding box center [49, 33] width 27 height 27
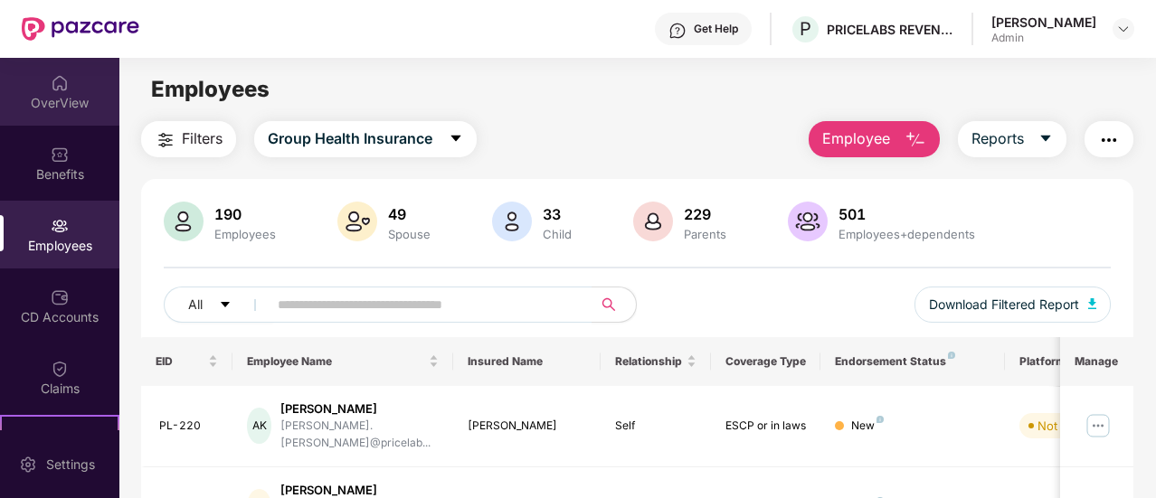
click at [55, 90] on img at bounding box center [60, 83] width 18 height 18
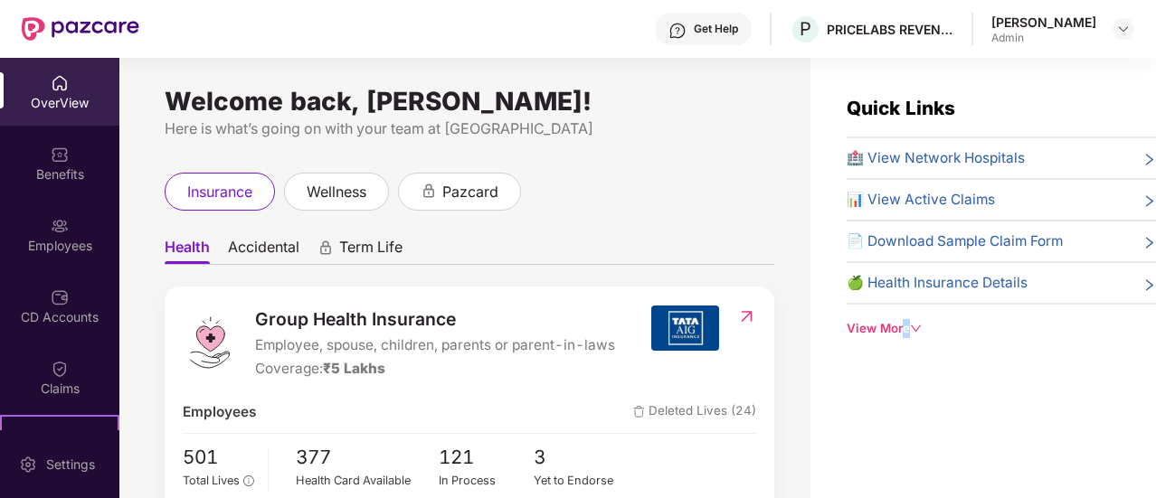
click at [904, 405] on div "Quick Links 🏥 View Network Hospitals 📊 View Active Claims 📄 Download Sample Cla…" at bounding box center [982, 307] width 345 height 498
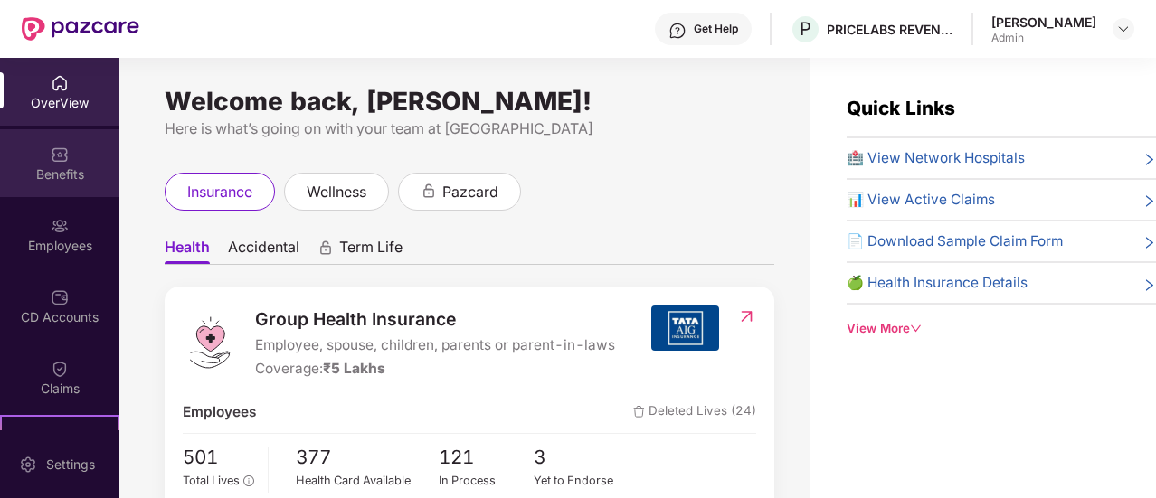
click at [51, 167] on div "Benefits" at bounding box center [59, 174] width 119 height 18
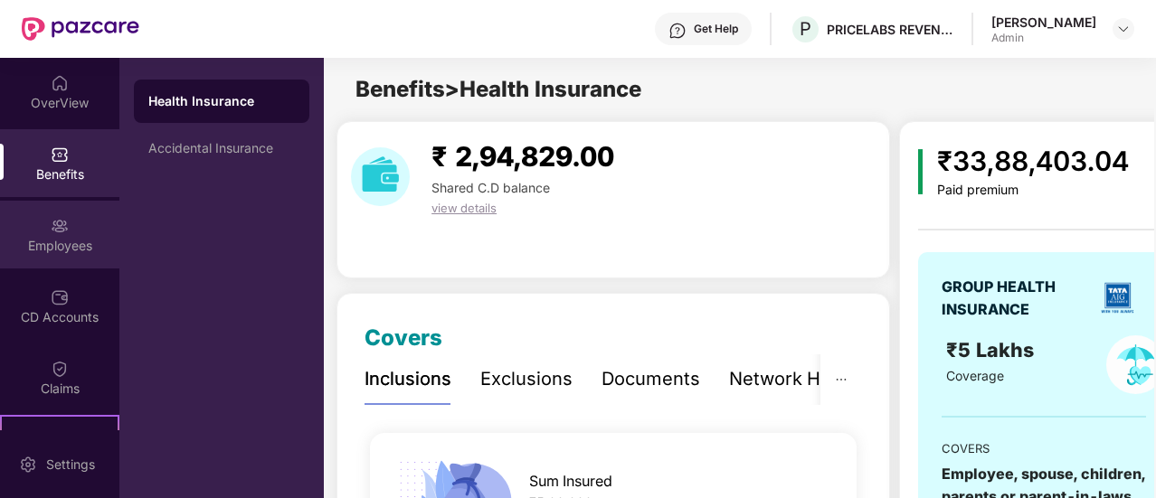
click at [61, 245] on div "Employees" at bounding box center [59, 246] width 119 height 18
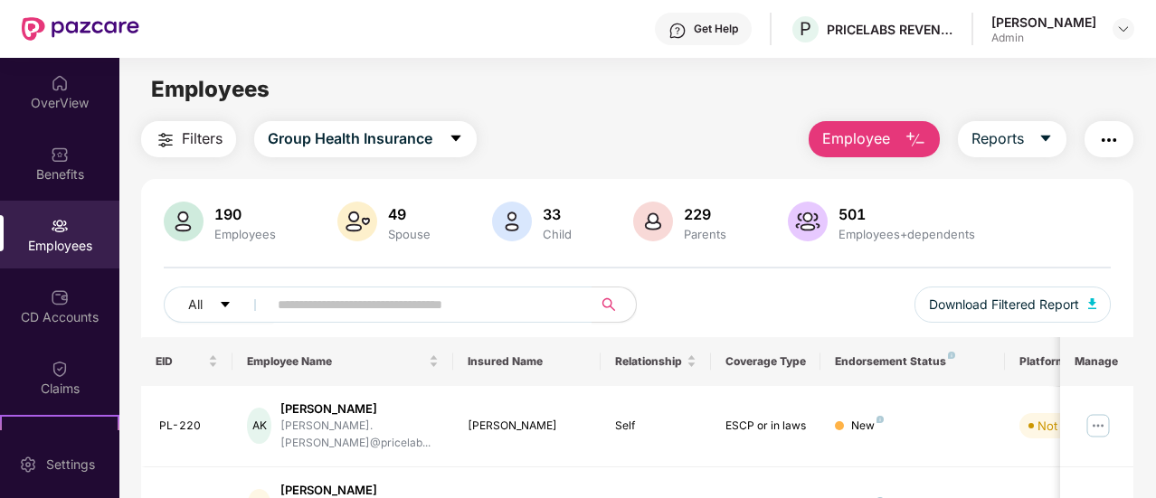
click at [885, 135] on span "Employee" at bounding box center [856, 139] width 68 height 23
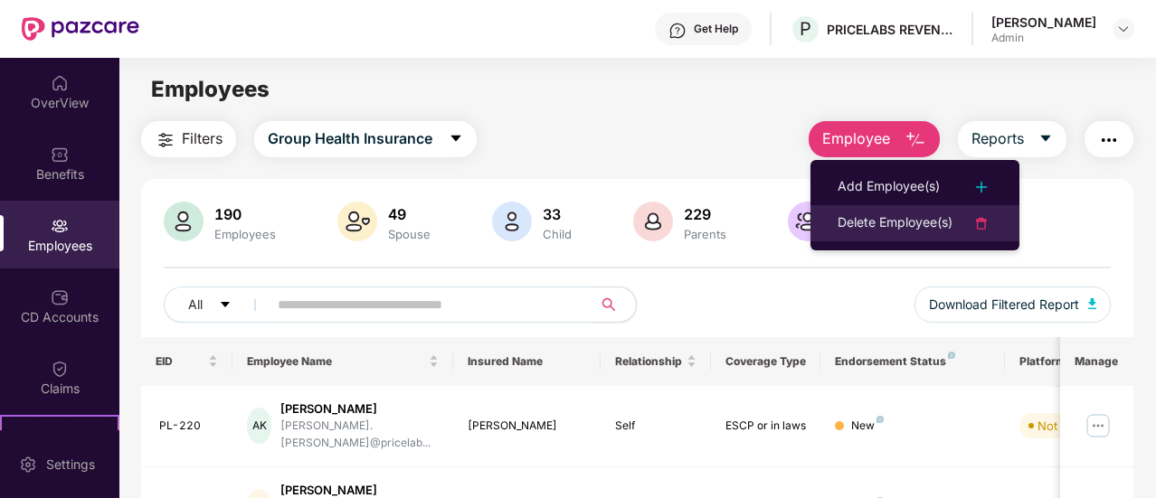
click at [953, 215] on div at bounding box center [972, 224] width 40 height 22
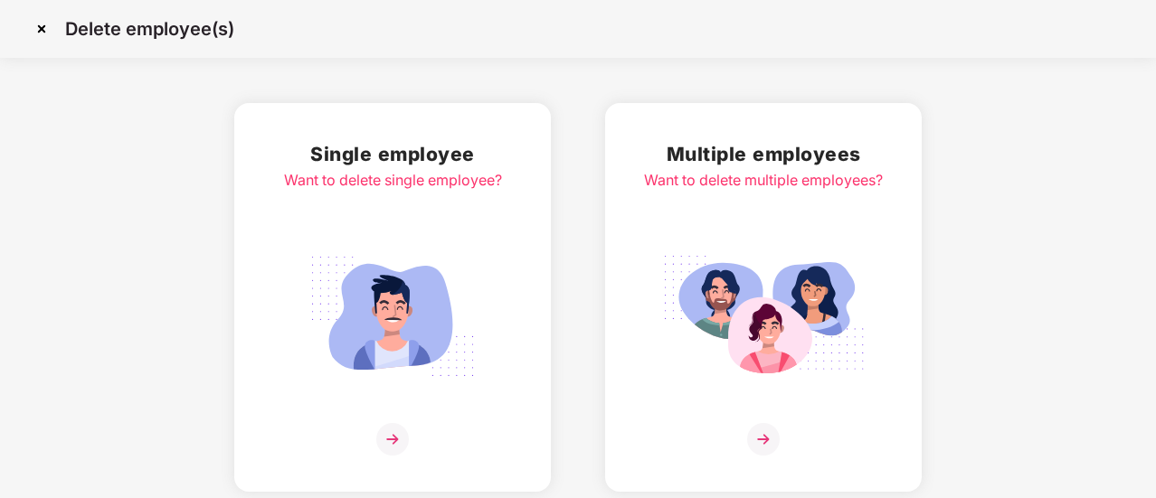
click at [39, 31] on img at bounding box center [41, 28] width 29 height 29
